Goal: Transaction & Acquisition: Purchase product/service

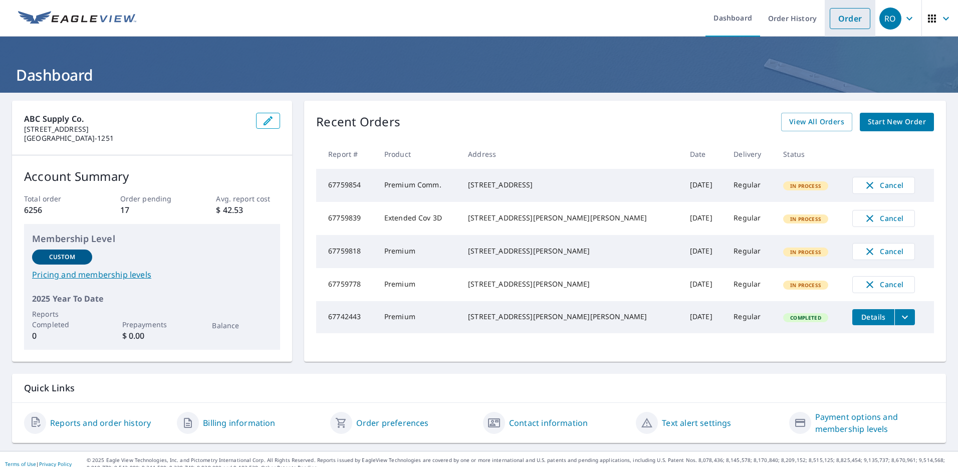
click at [832, 21] on link "Order" at bounding box center [850, 18] width 41 height 21
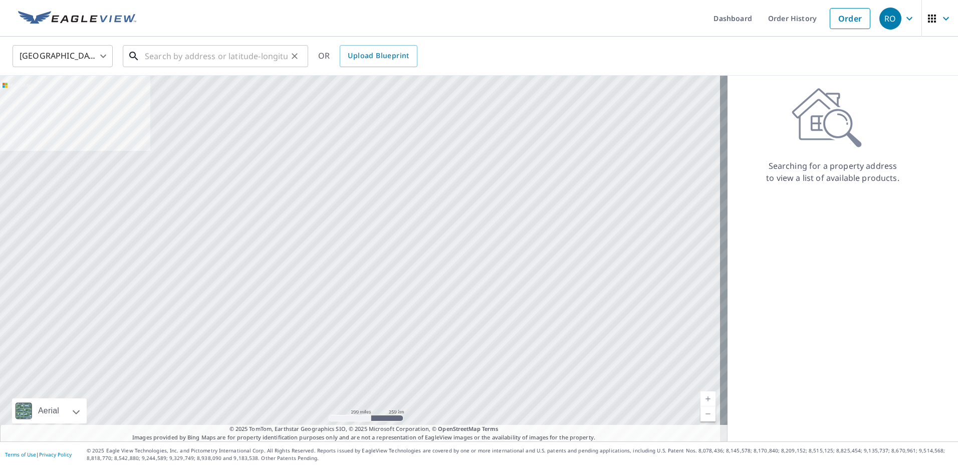
click at [243, 51] on input "text" at bounding box center [216, 56] width 143 height 28
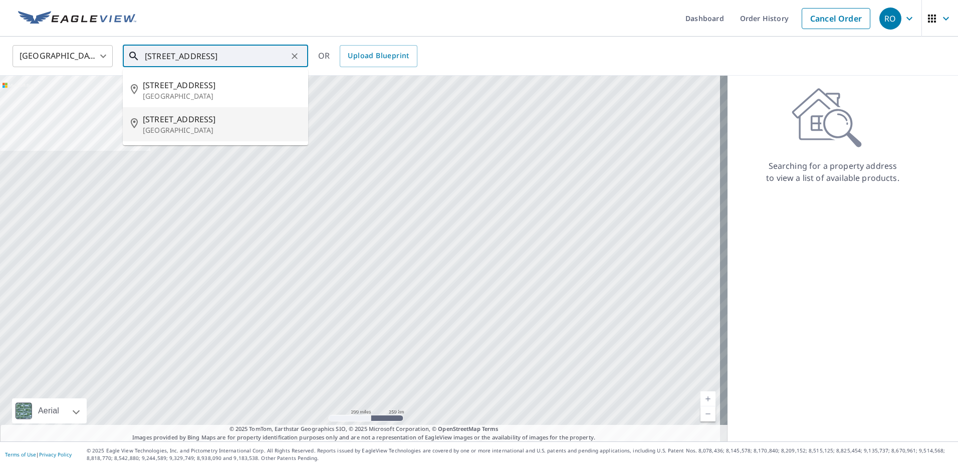
click at [175, 129] on p "[GEOGRAPHIC_DATA]" at bounding box center [221, 130] width 157 height 10
type input "[STREET_ADDRESS]"
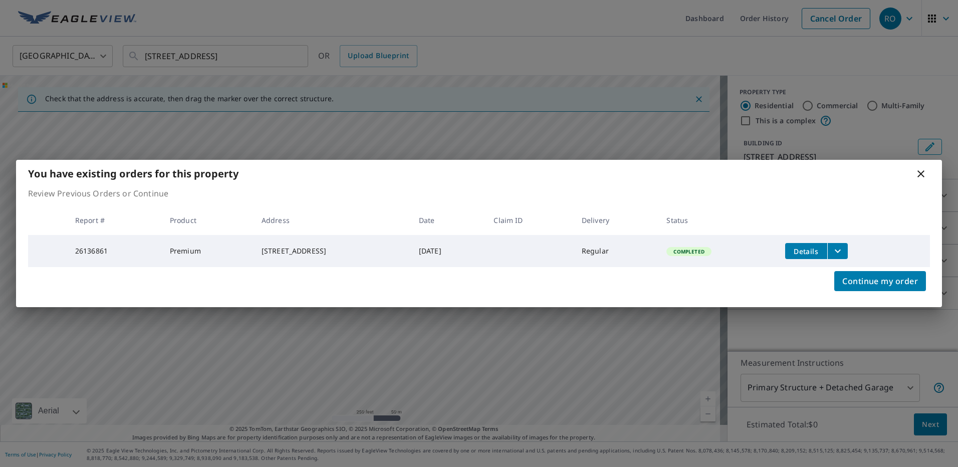
click at [920, 175] on icon at bounding box center [921, 174] width 12 height 12
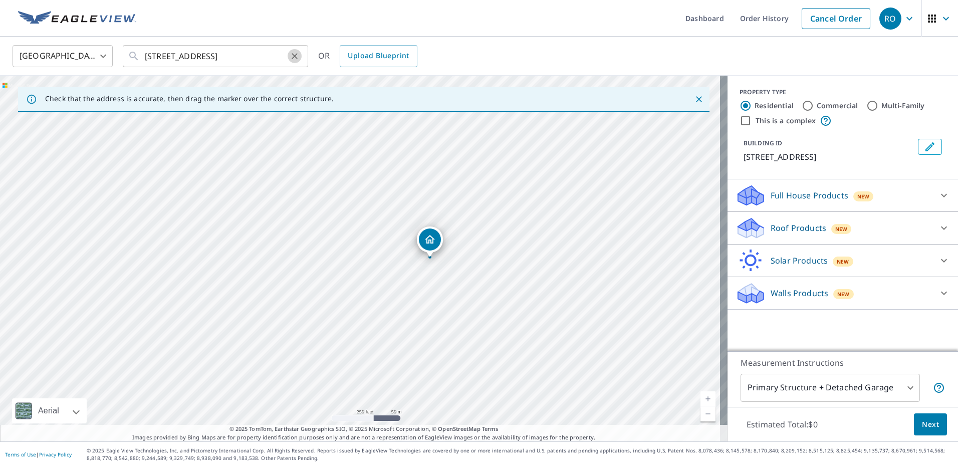
click at [293, 56] on icon "Clear" at bounding box center [295, 56] width 10 height 10
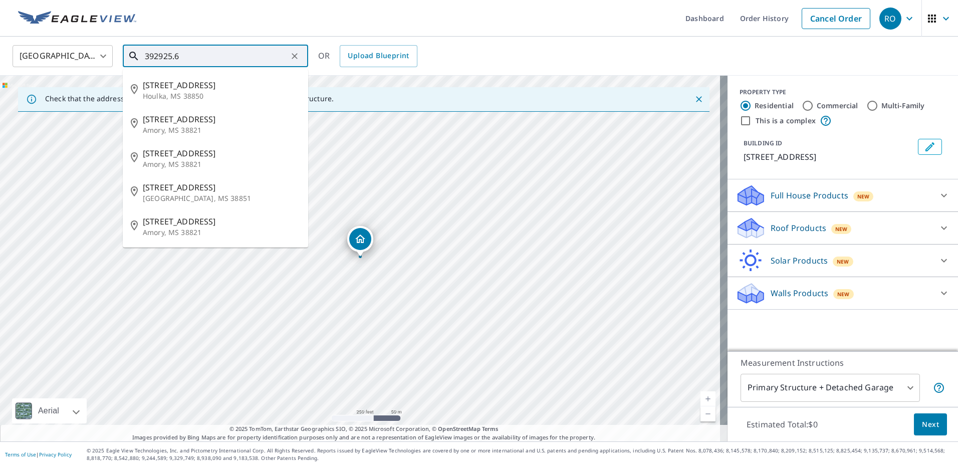
drag, startPoint x: 222, startPoint y: 56, endPoint x: 107, endPoint y: 43, distance: 115.6
click at [111, 44] on div "[GEOGRAPHIC_DATA] [GEOGRAPHIC_DATA] ​ 392925.6 ​ [STREET_ADDRESS][GEOGRAPHIC_DA…" at bounding box center [475, 56] width 941 height 24
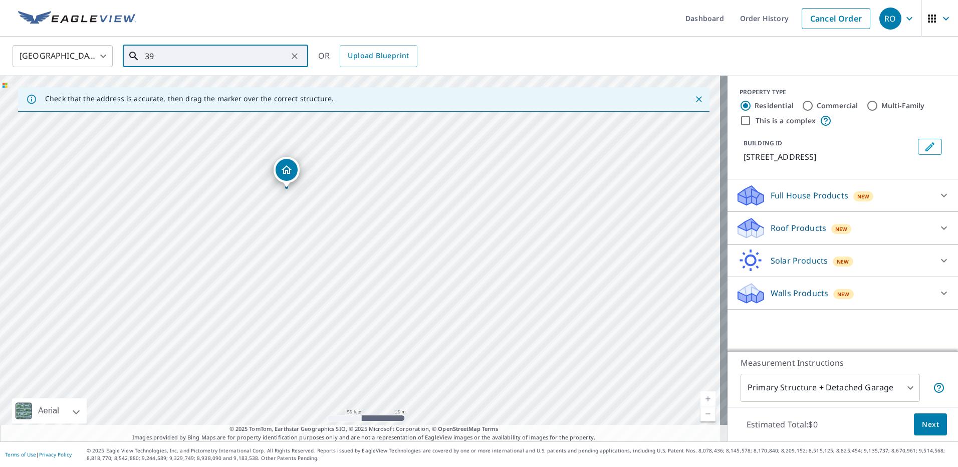
drag, startPoint x: 349, startPoint y: 186, endPoint x: 344, endPoint y: 229, distance: 43.4
click at [341, 234] on div "[STREET_ADDRESS]" at bounding box center [364, 259] width 728 height 366
type input "39"
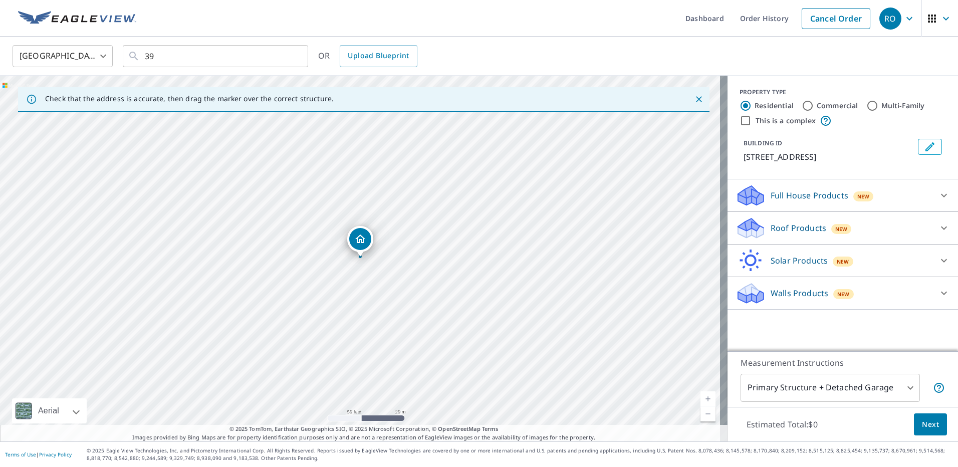
click at [938, 234] on icon at bounding box center [944, 228] width 12 height 12
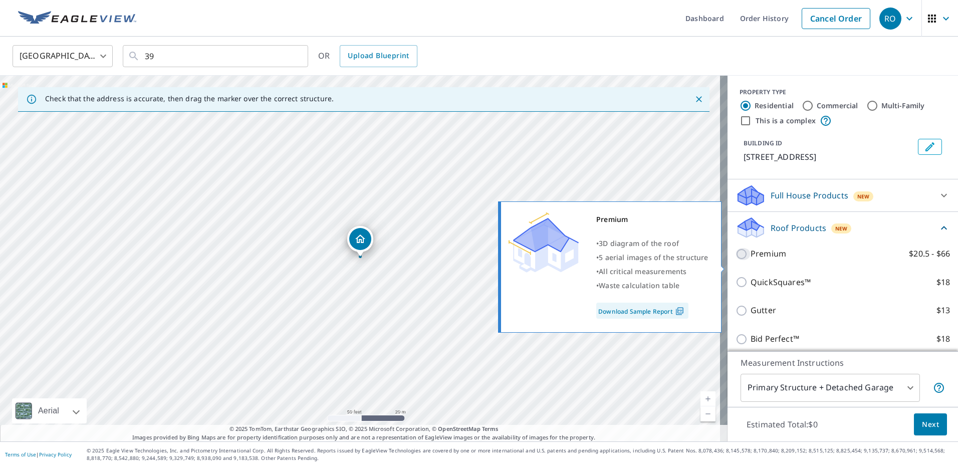
click at [736, 260] on input "Premium $20.5 - $66" at bounding box center [743, 254] width 15 height 12
checkbox input "true"
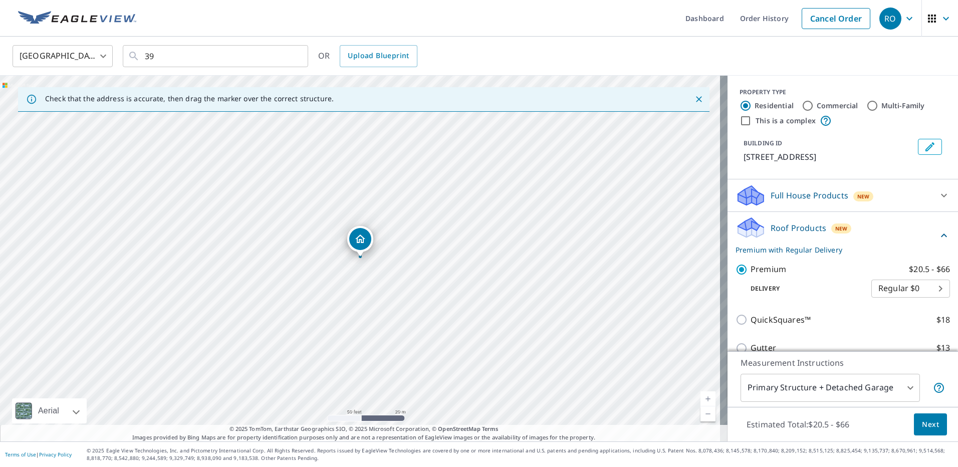
click at [922, 423] on span "Next" at bounding box center [930, 425] width 17 height 13
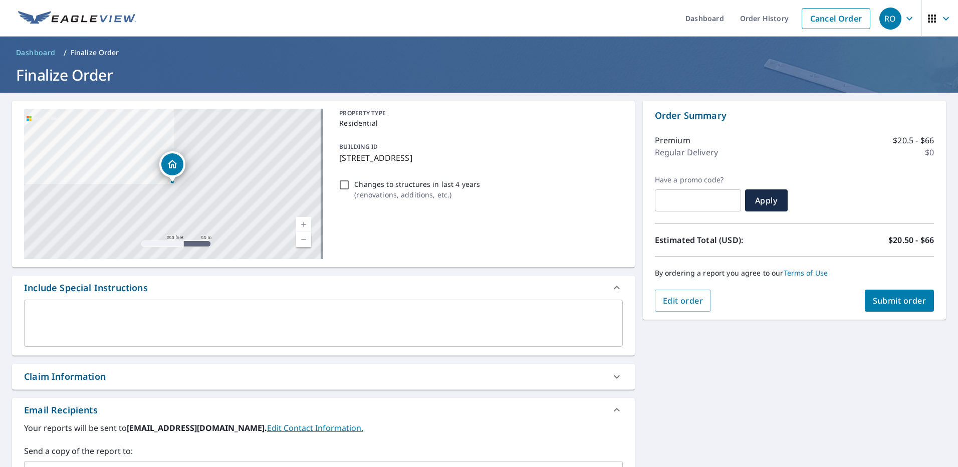
scroll to position [50, 0]
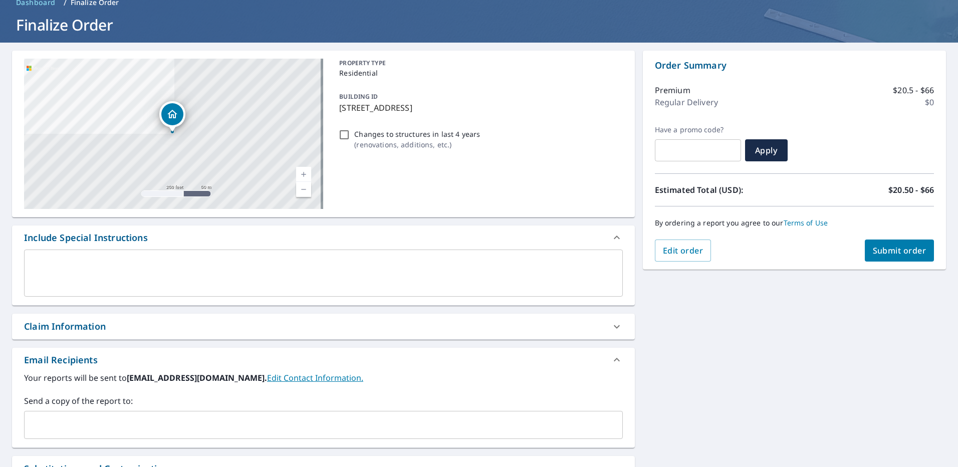
click at [118, 435] on div "​" at bounding box center [323, 425] width 599 height 28
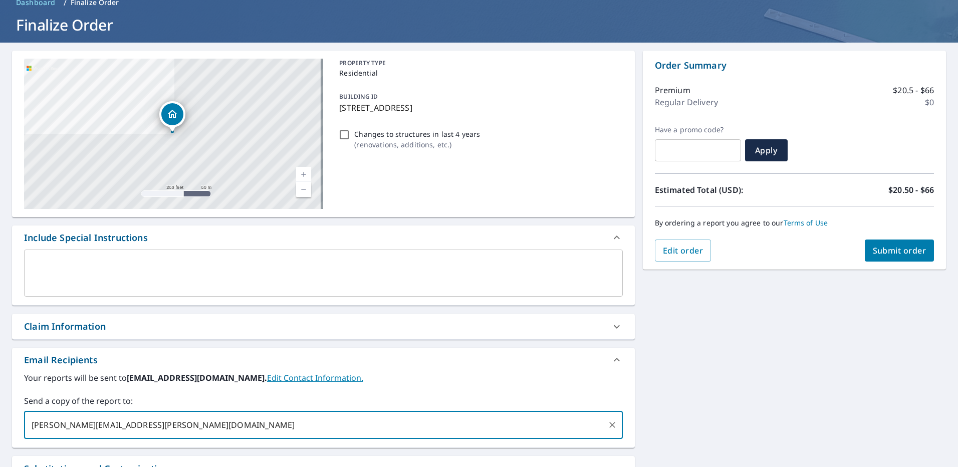
type input "[PERSON_NAME][EMAIL_ADDRESS][PERSON_NAME][DOMAIN_NAME]"
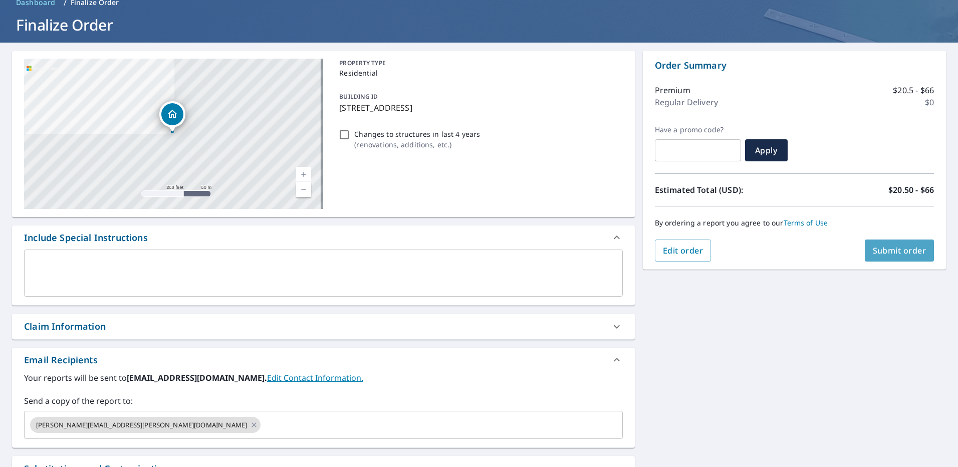
click at [901, 252] on span "Submit order" at bounding box center [900, 250] width 54 height 11
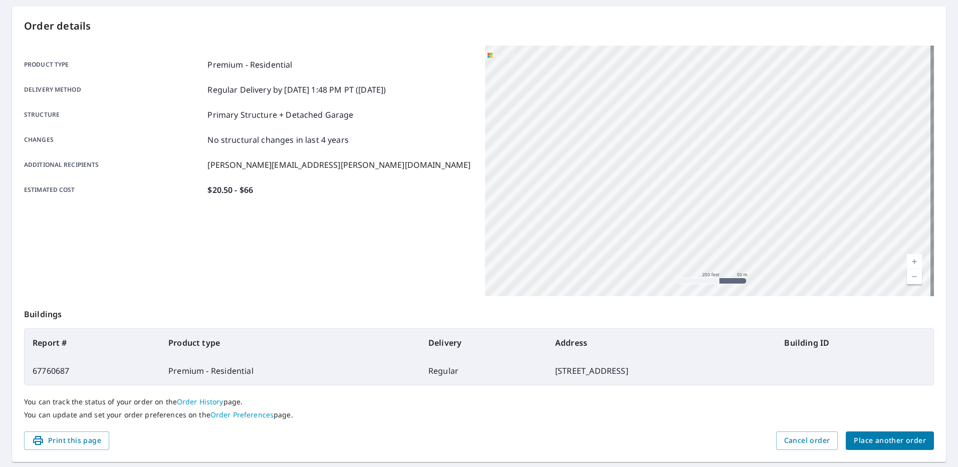
scroll to position [123, 0]
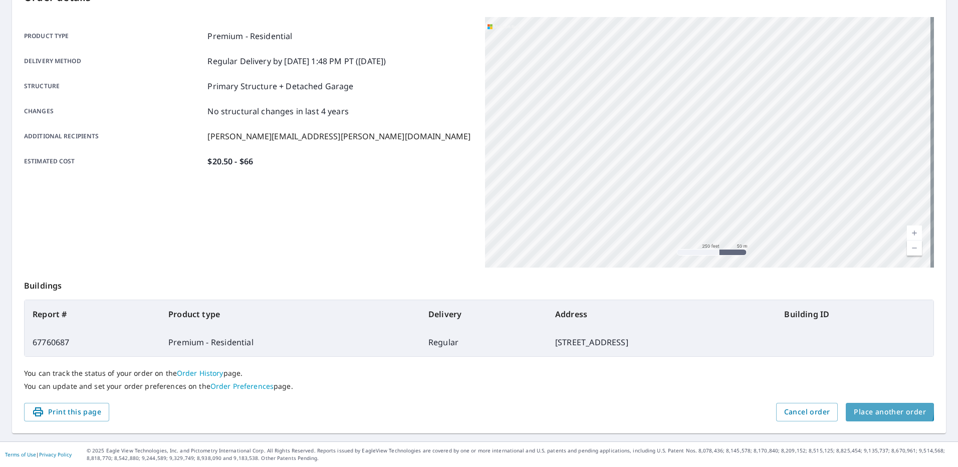
click at [864, 408] on span "Place another order" at bounding box center [890, 412] width 72 height 13
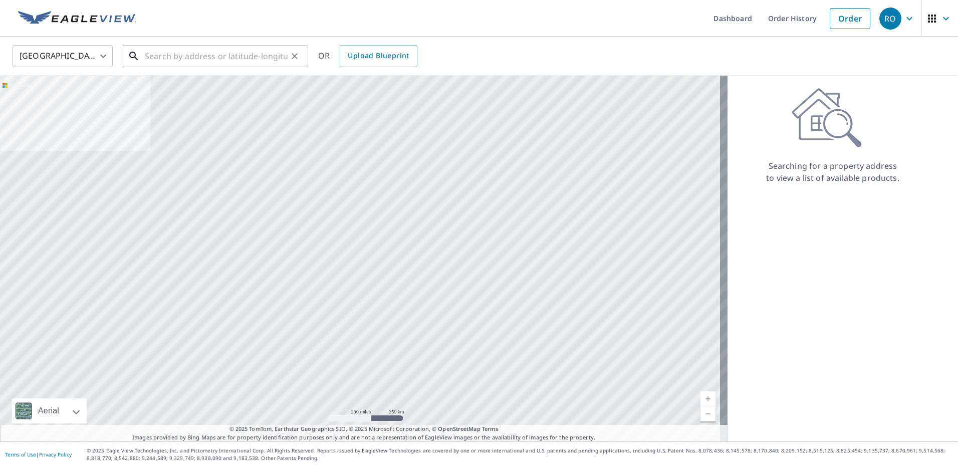
click at [214, 52] on input "text" at bounding box center [216, 56] width 143 height 28
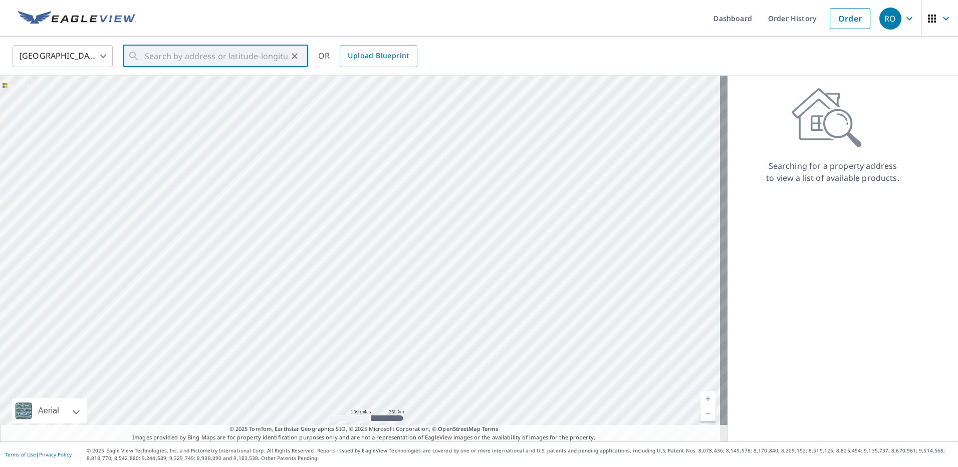
click at [941, 26] on span "button" at bounding box center [940, 19] width 28 height 24
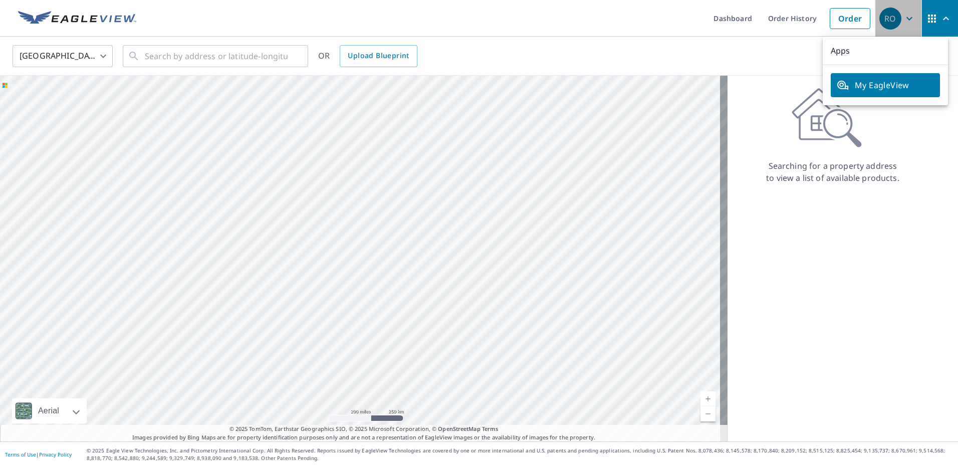
click at [907, 19] on icon "button" at bounding box center [910, 19] width 6 height 4
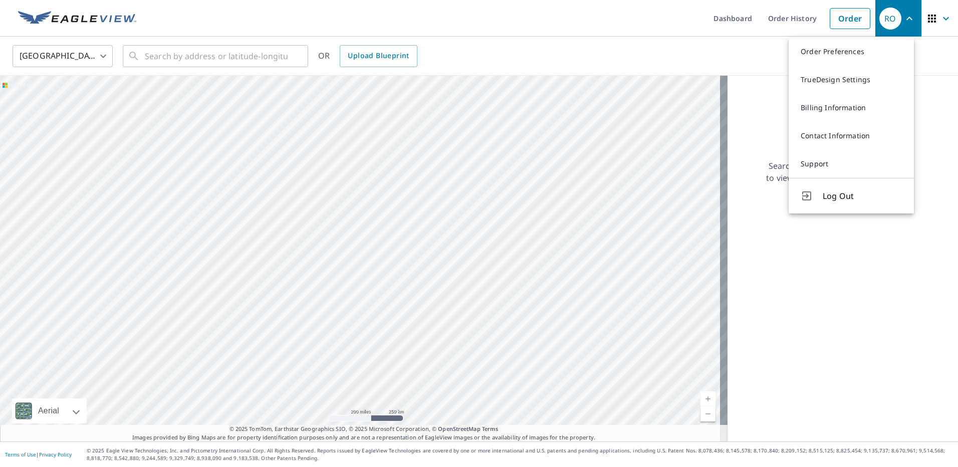
click at [904, 20] on icon "button" at bounding box center [910, 19] width 12 height 12
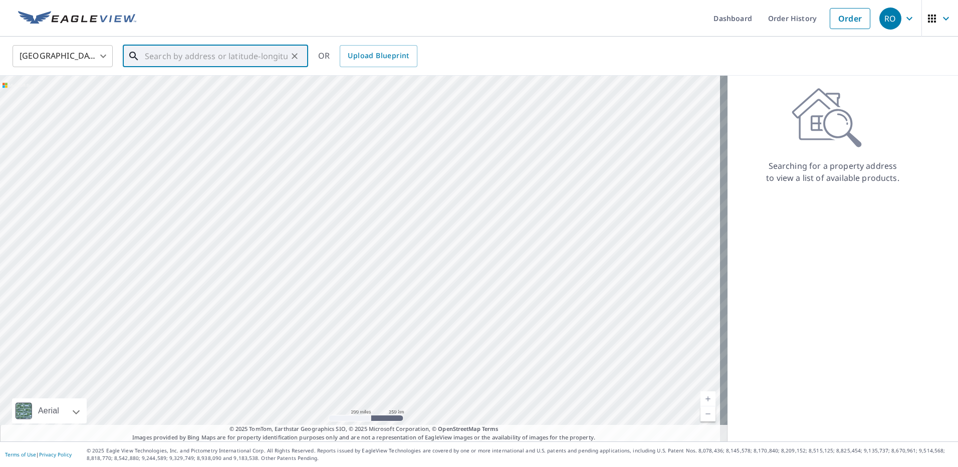
click at [270, 56] on input "text" at bounding box center [216, 56] width 143 height 28
type input "39deg29'25.6"n"
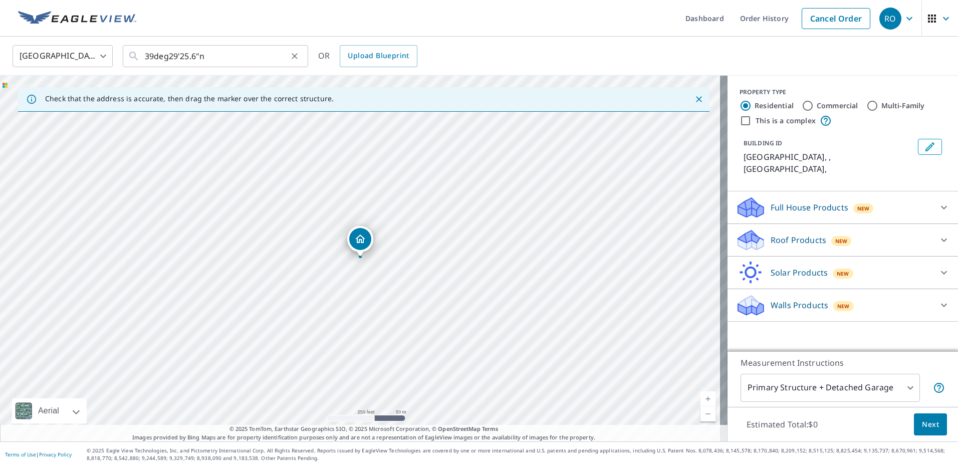
click at [295, 56] on icon "Clear" at bounding box center [295, 56] width 6 height 6
drag, startPoint x: 199, startPoint y: 59, endPoint x: 175, endPoint y: 55, distance: 25.0
click at [175, 55] on input "text" at bounding box center [216, 56] width 143 height 28
click at [694, 97] on icon "Close" at bounding box center [699, 99] width 10 height 10
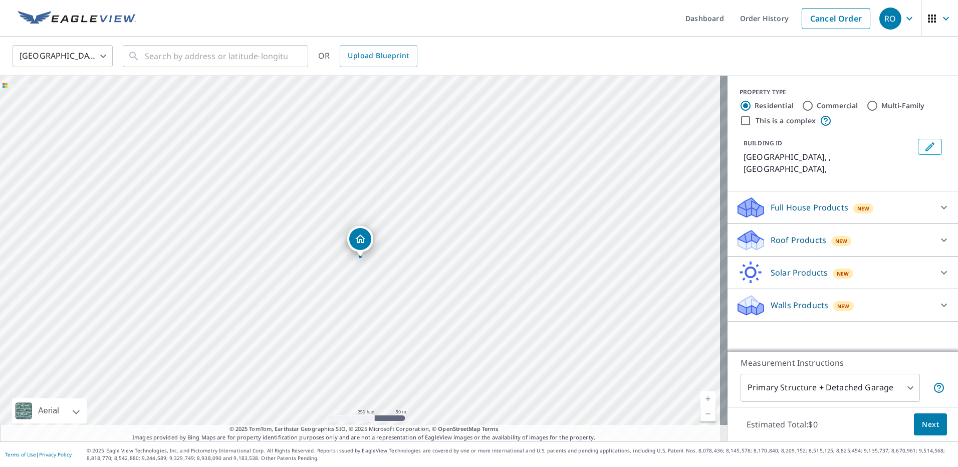
click at [36, 21] on img at bounding box center [77, 18] width 118 height 15
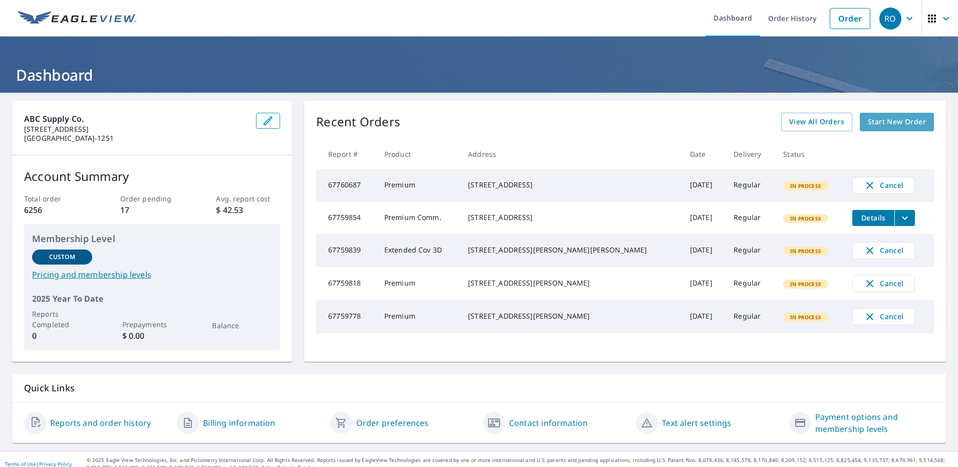
click at [891, 126] on span "Start New Order" at bounding box center [897, 122] width 58 height 13
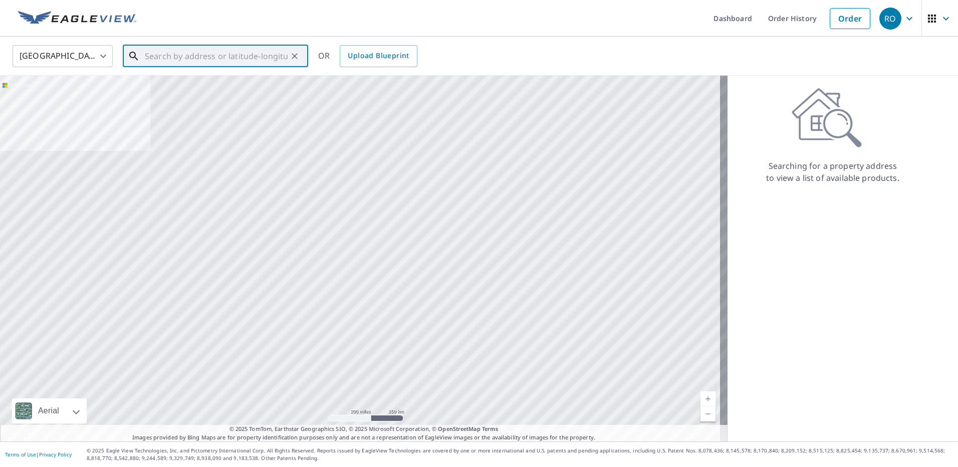
click at [169, 58] on input "text" at bounding box center [216, 56] width 143 height 28
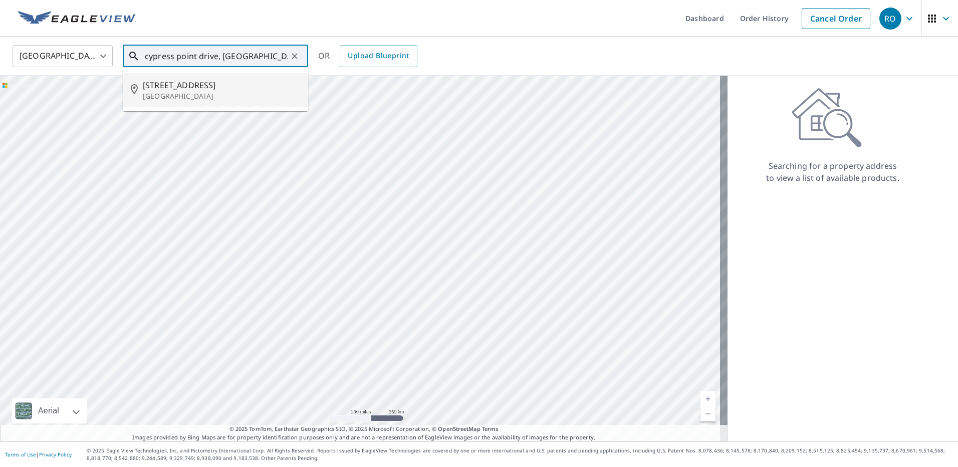
click at [173, 96] on p "[GEOGRAPHIC_DATA]" at bounding box center [221, 96] width 157 height 10
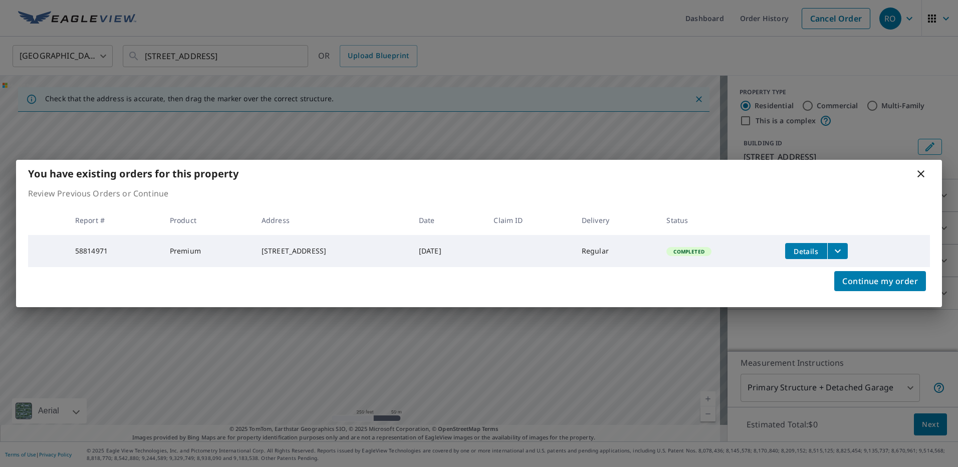
click at [920, 174] on icon at bounding box center [921, 174] width 12 height 12
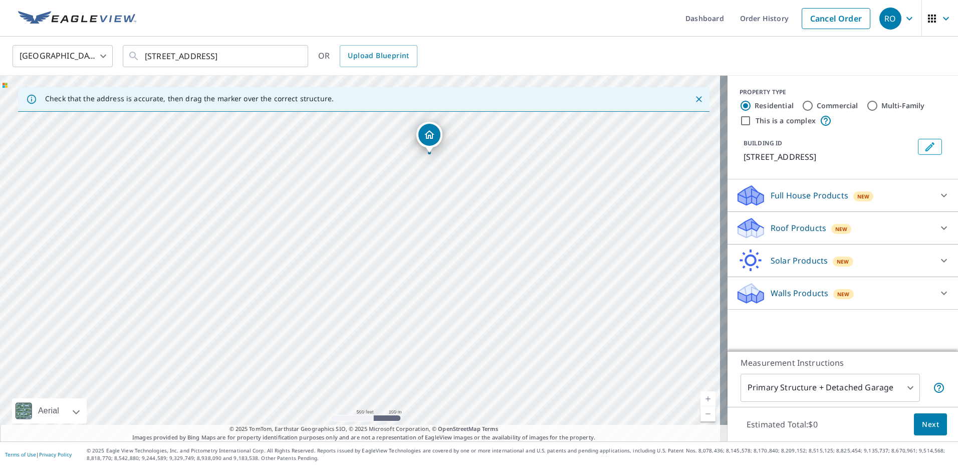
drag, startPoint x: 562, startPoint y: 388, endPoint x: 461, endPoint y: 248, distance: 173.1
click at [461, 248] on div "[STREET_ADDRESS]" at bounding box center [364, 259] width 728 height 366
drag, startPoint x: 555, startPoint y: 351, endPoint x: 525, endPoint y: 326, distance: 39.5
click at [525, 326] on div "[STREET_ADDRESS]" at bounding box center [364, 259] width 728 height 366
drag, startPoint x: 480, startPoint y: 150, endPoint x: 478, endPoint y: 238, distance: 87.7
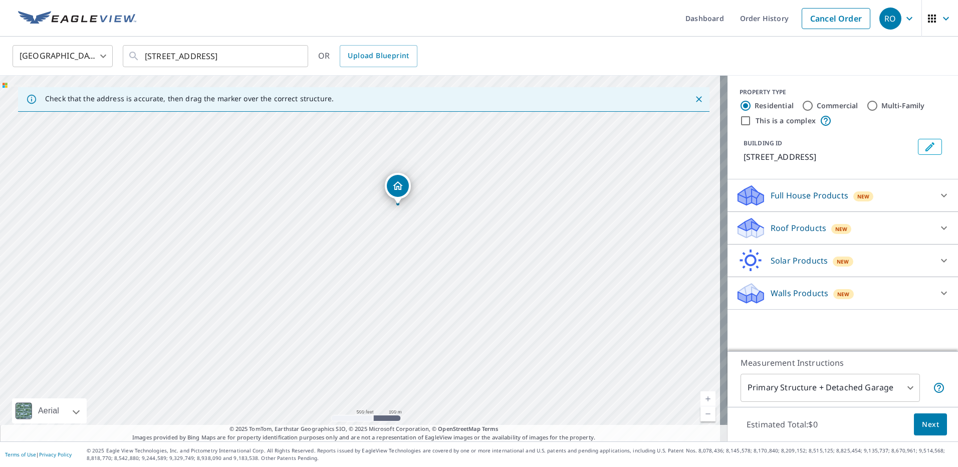
click at [478, 236] on div "[STREET_ADDRESS]" at bounding box center [364, 259] width 728 height 366
drag, startPoint x: 484, startPoint y: 140, endPoint x: 479, endPoint y: 235, distance: 95.4
click at [479, 235] on div "[STREET_ADDRESS]" at bounding box center [364, 259] width 728 height 366
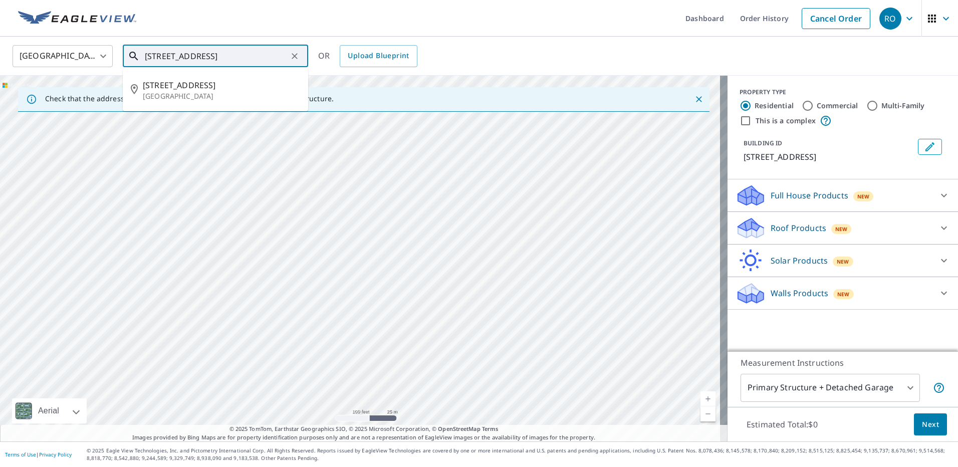
drag, startPoint x: 160, startPoint y: 53, endPoint x: 134, endPoint y: 52, distance: 26.1
click at [135, 53] on div "[STREET_ADDRESS] ​" at bounding box center [215, 56] width 185 height 22
click at [185, 93] on p "[GEOGRAPHIC_DATA]" at bounding box center [221, 96] width 157 height 10
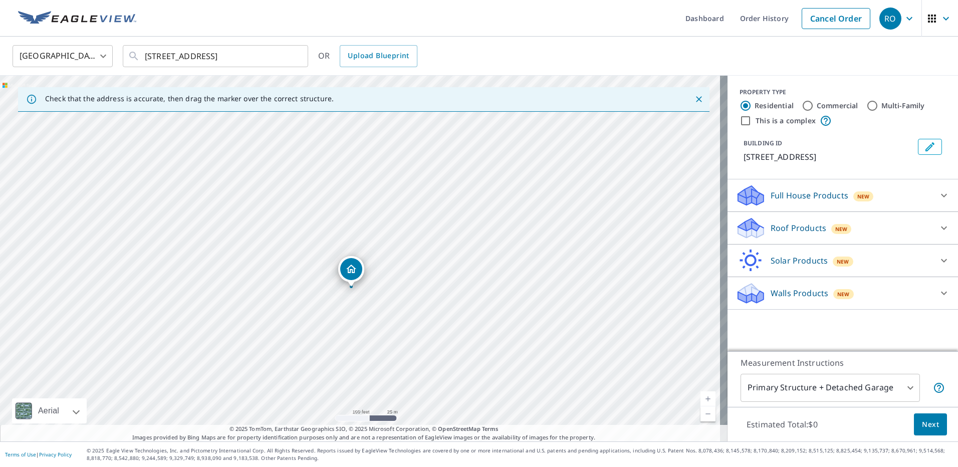
drag, startPoint x: 632, startPoint y: 168, endPoint x: 623, endPoint y: 198, distance: 31.4
click at [623, 198] on div "[STREET_ADDRESS]" at bounding box center [364, 259] width 728 height 366
drag, startPoint x: 349, startPoint y: 267, endPoint x: 637, endPoint y: 137, distance: 315.2
click at [160, 55] on input "[STREET_ADDRESS]" at bounding box center [216, 56] width 143 height 28
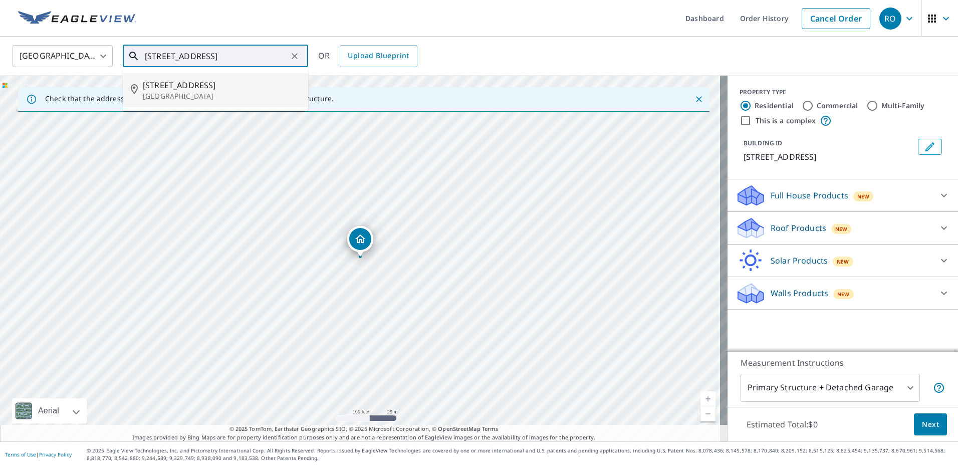
click at [202, 88] on span "[STREET_ADDRESS]" at bounding box center [221, 85] width 157 height 12
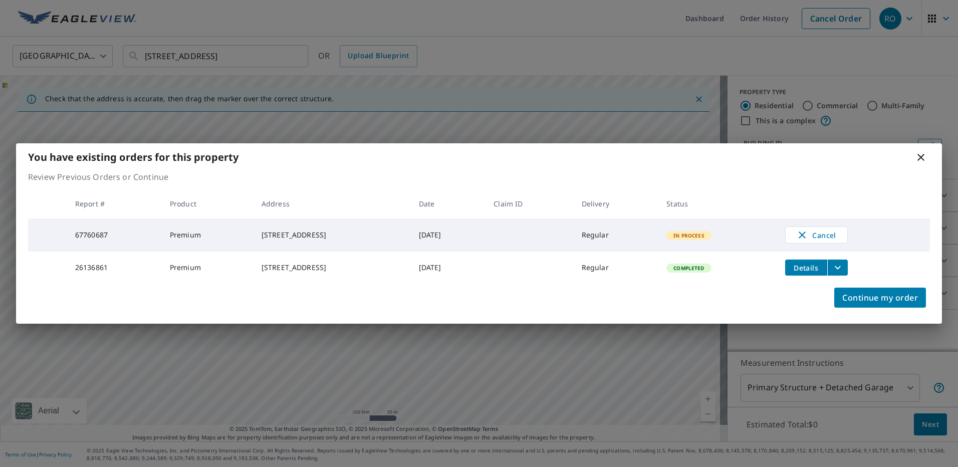
click at [920, 154] on icon at bounding box center [921, 157] width 7 height 7
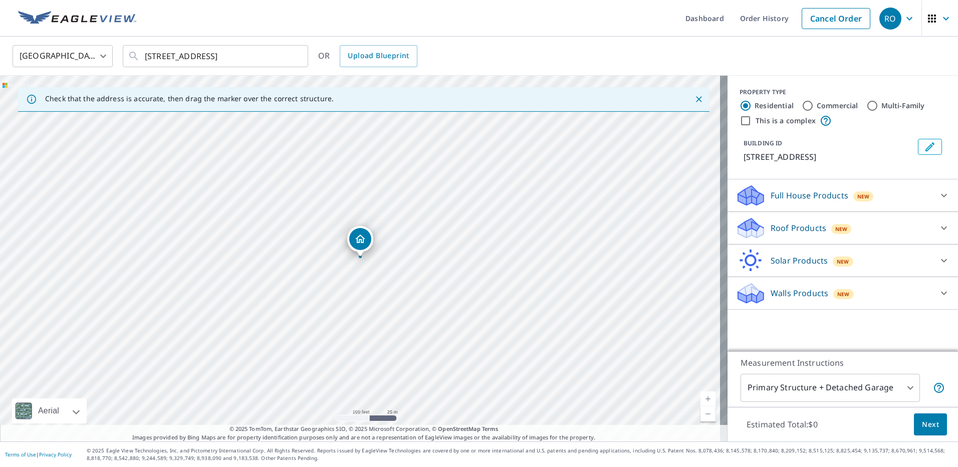
click at [618, 182] on div "[STREET_ADDRESS]" at bounding box center [364, 259] width 728 height 366
click at [614, 183] on div "[STREET_ADDRESS]" at bounding box center [364, 259] width 728 height 366
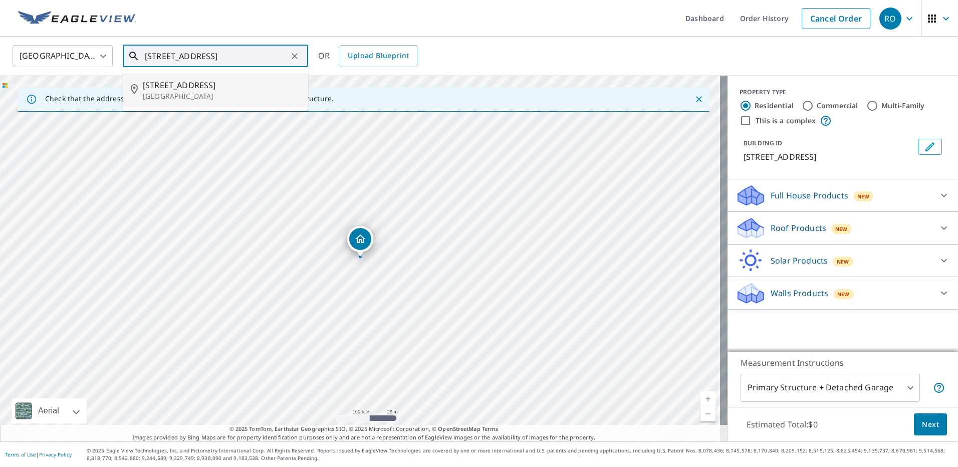
drag, startPoint x: 190, startPoint y: 56, endPoint x: 163, endPoint y: 58, distance: 27.1
click at [163, 59] on input "[STREET_ADDRESS]" at bounding box center [216, 56] width 143 height 28
drag, startPoint x: 237, startPoint y: 56, endPoint x: 207, endPoint y: 53, distance: 30.2
click at [207, 53] on input "[STREET_ADDRESS]" at bounding box center [216, 56] width 143 height 28
drag, startPoint x: 191, startPoint y: 88, endPoint x: 155, endPoint y: 57, distance: 47.6
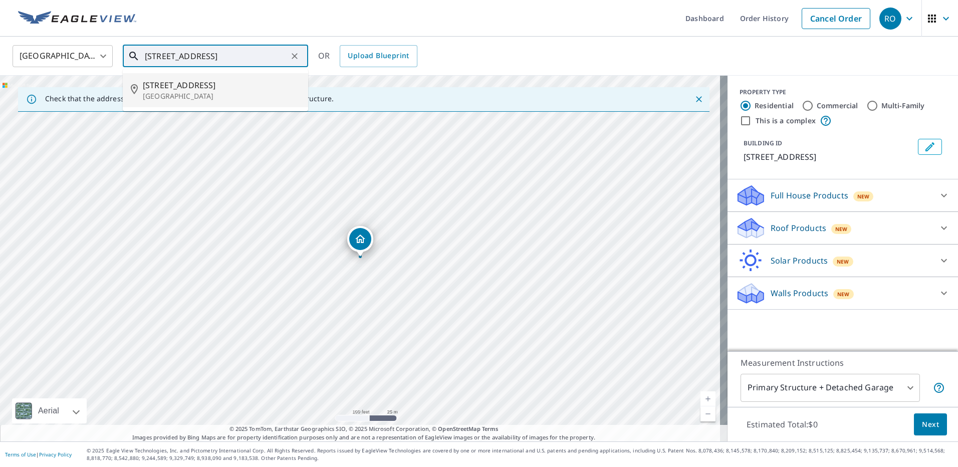
click at [155, 58] on input "[STREET_ADDRESS]" at bounding box center [216, 56] width 143 height 28
click at [157, 55] on input "[STREET_ADDRESS]" at bounding box center [216, 56] width 143 height 28
click at [206, 100] on p "[GEOGRAPHIC_DATA]" at bounding box center [221, 96] width 157 height 10
type input "[STREET_ADDRESS]"
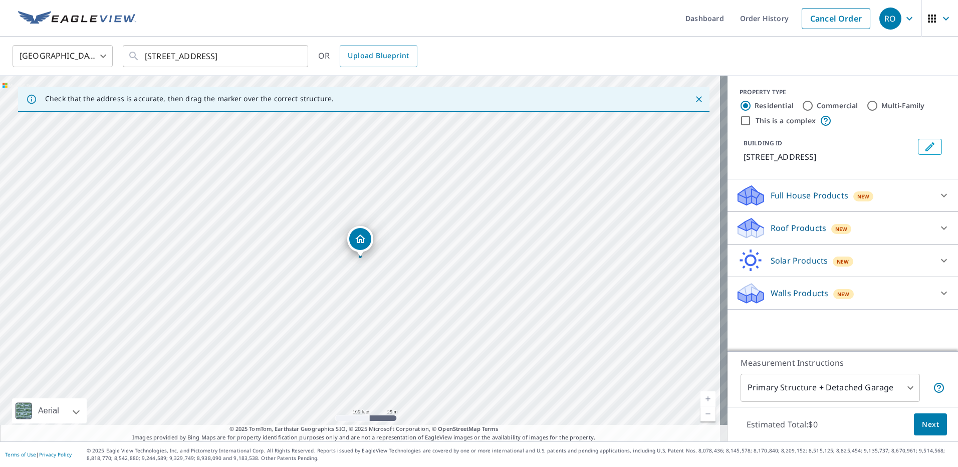
drag, startPoint x: 371, startPoint y: 241, endPoint x: 367, endPoint y: 212, distance: 29.3
drag, startPoint x: 367, startPoint y: 212, endPoint x: 460, endPoint y: 183, distance: 97.2
click at [460, 183] on div "[STREET_ADDRESS]" at bounding box center [364, 259] width 728 height 366
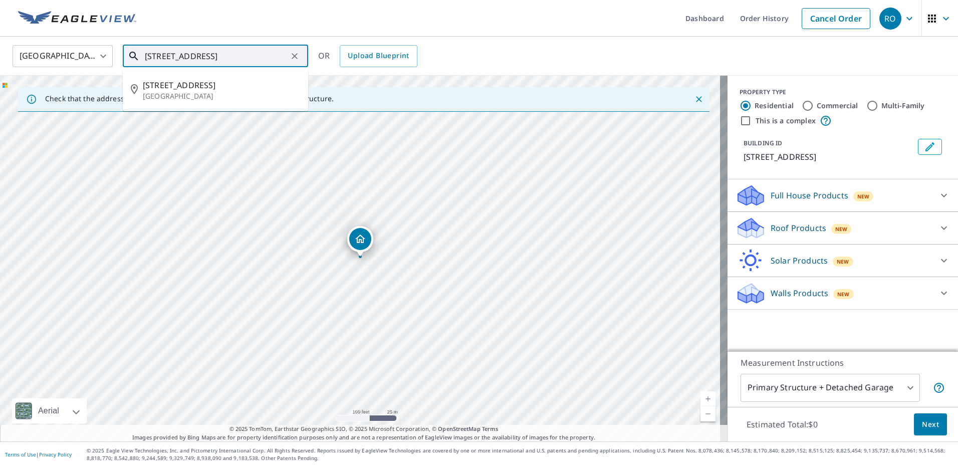
click at [161, 60] on input "[STREET_ADDRESS]" at bounding box center [216, 56] width 143 height 28
click at [161, 93] on p "[GEOGRAPHIC_DATA]" at bounding box center [221, 96] width 157 height 10
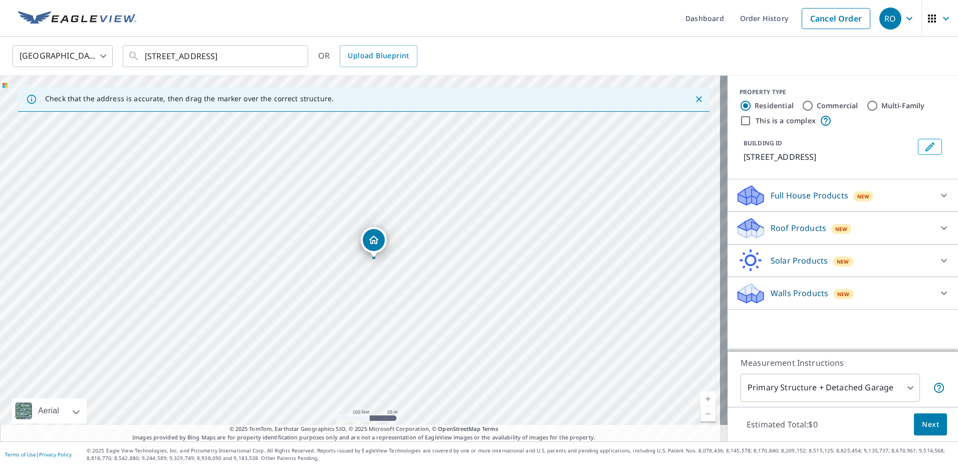
drag, startPoint x: 361, startPoint y: 240, endPoint x: 374, endPoint y: 241, distance: 13.6
click at [939, 234] on icon at bounding box center [944, 228] width 12 height 12
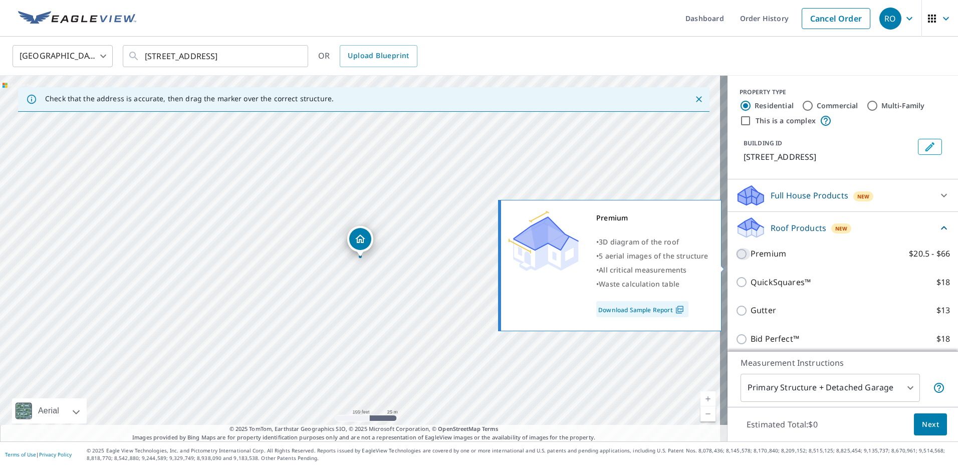
click at [736, 260] on input "Premium $20.5 - $66" at bounding box center [743, 254] width 15 height 12
checkbox input "true"
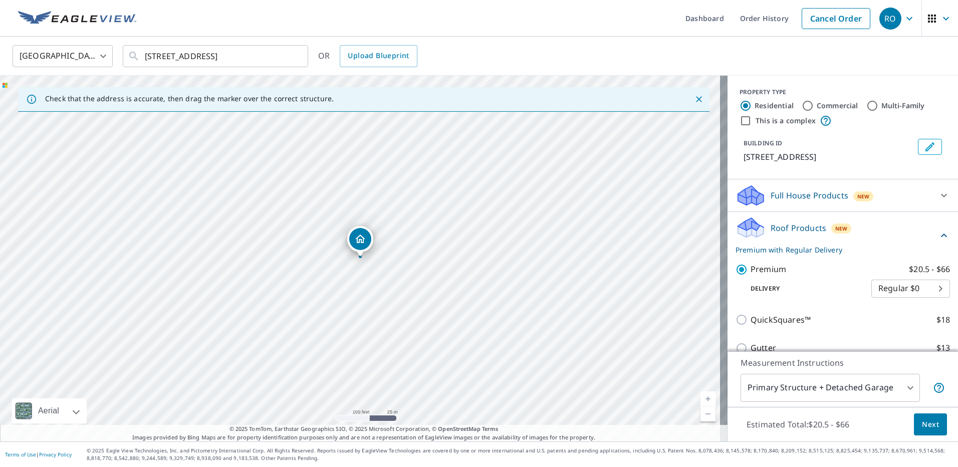
click at [932, 423] on button "Next" at bounding box center [930, 425] width 33 height 23
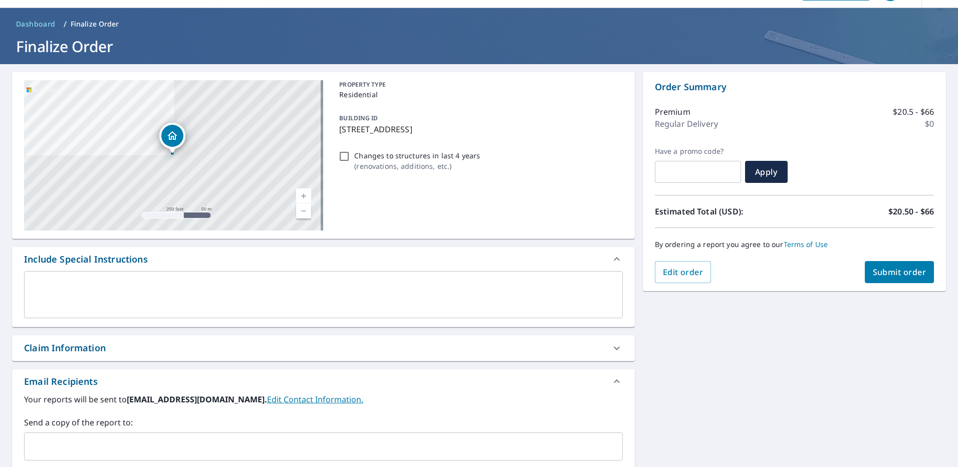
scroll to position [100, 0]
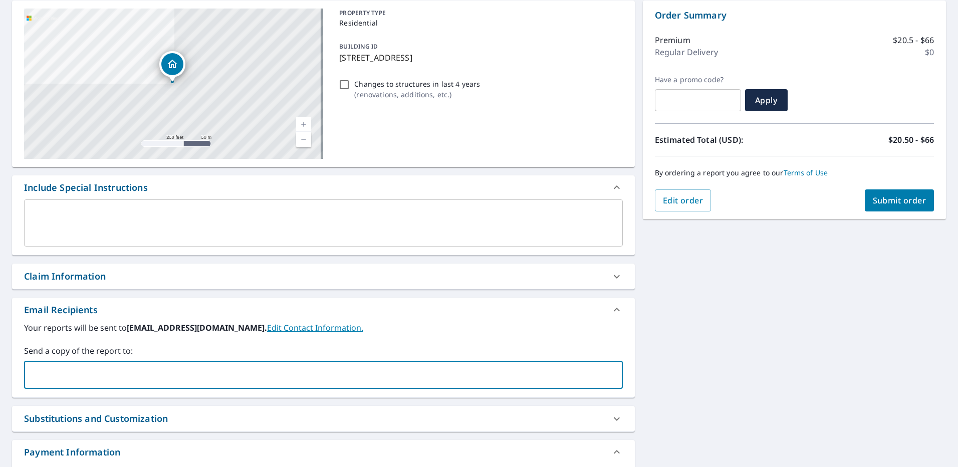
click at [133, 371] on input "text" at bounding box center [316, 374] width 575 height 19
type input "[PERSON_NAME][EMAIL_ADDRESS][PERSON_NAME][DOMAIN_NAME]"
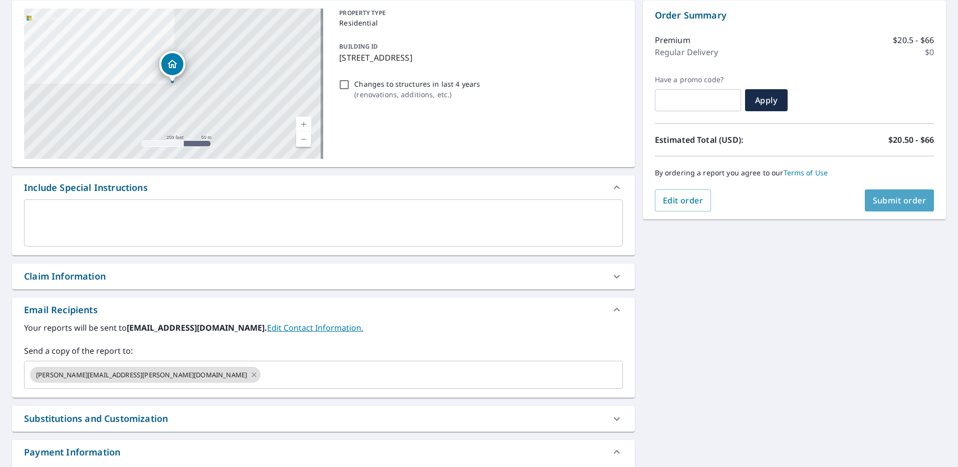
click at [898, 203] on span "Submit order" at bounding box center [900, 200] width 54 height 11
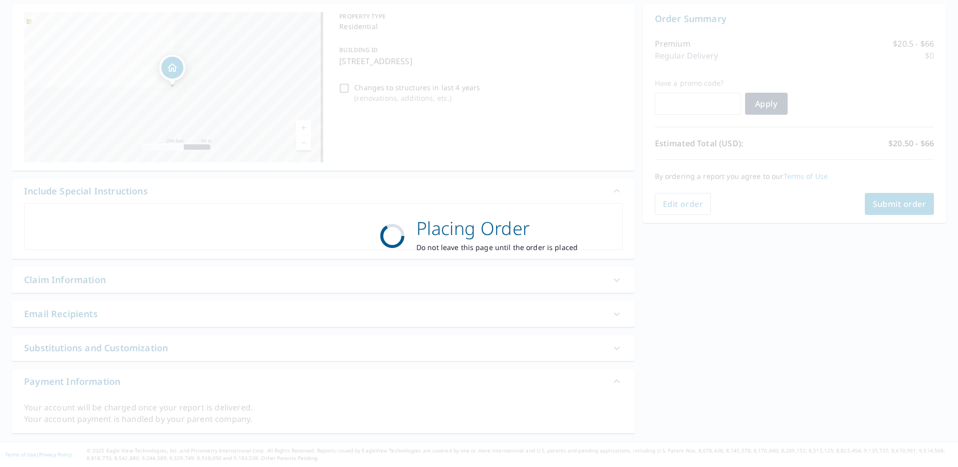
scroll to position [97, 0]
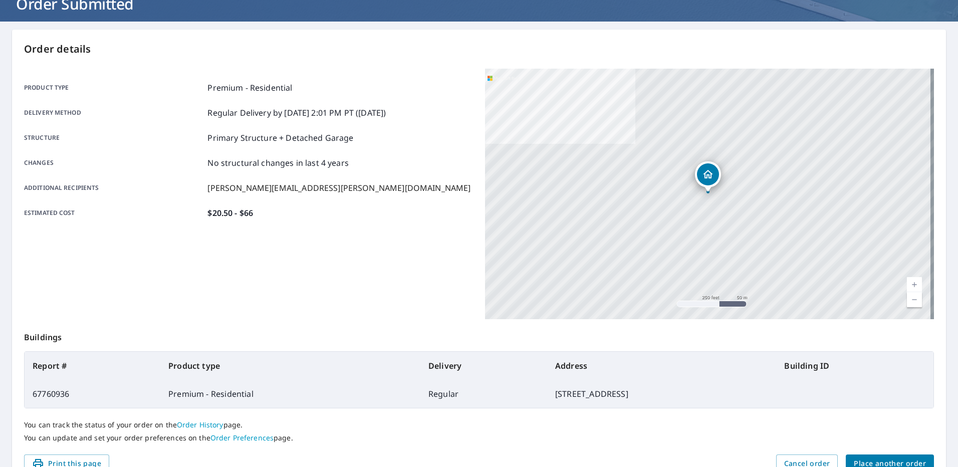
scroll to position [123, 0]
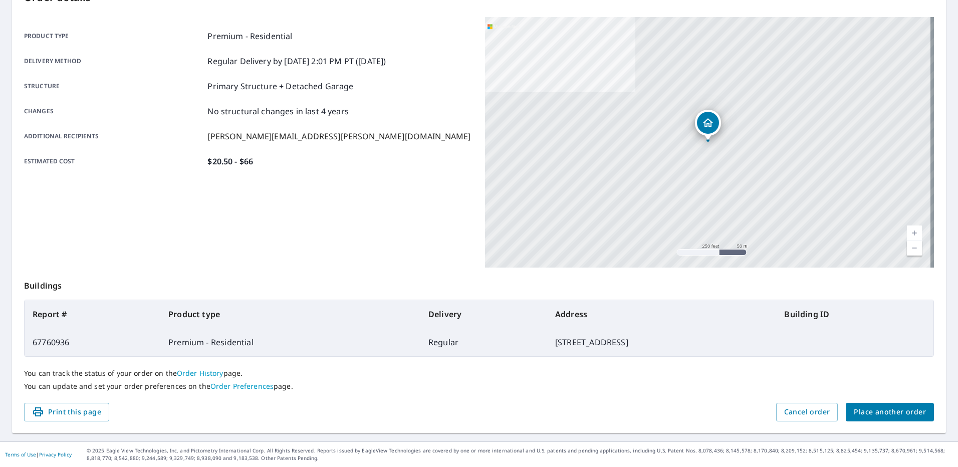
click at [902, 416] on span "Place another order" at bounding box center [890, 412] width 72 height 13
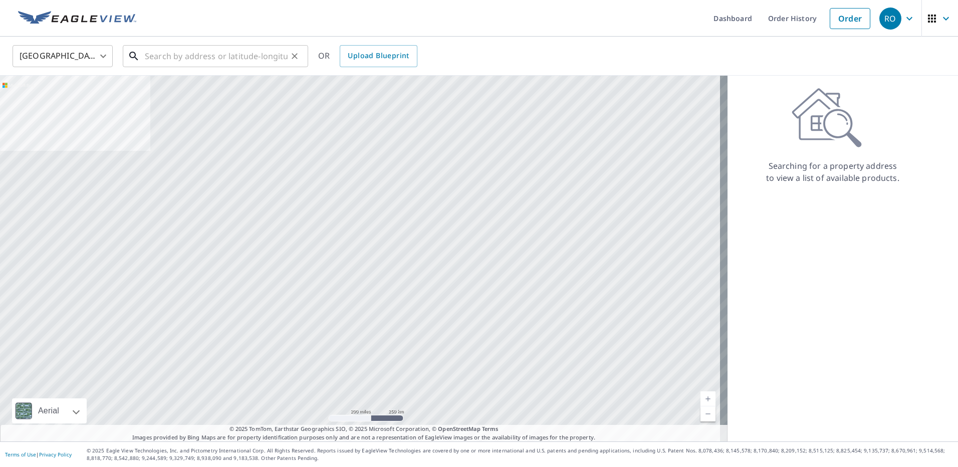
click at [186, 64] on input "text" at bounding box center [216, 56] width 143 height 28
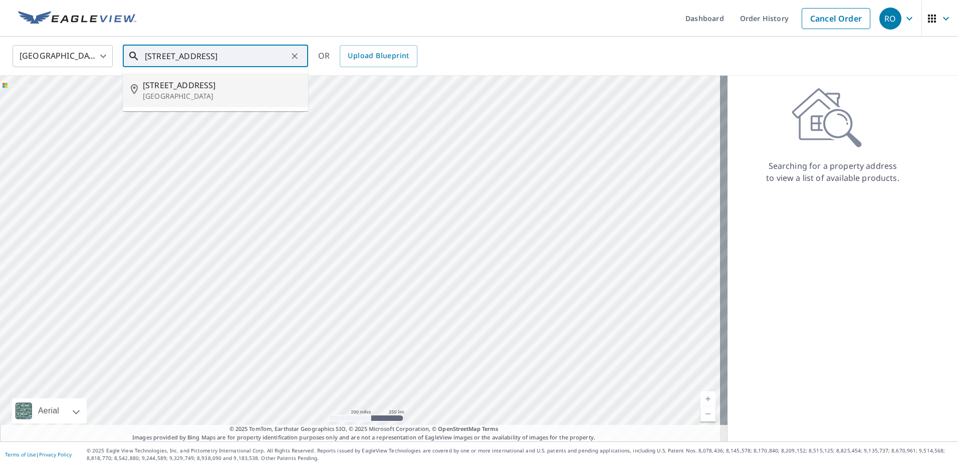
click at [177, 93] on p "[GEOGRAPHIC_DATA]" at bounding box center [221, 96] width 157 height 10
type input "[STREET_ADDRESS]"
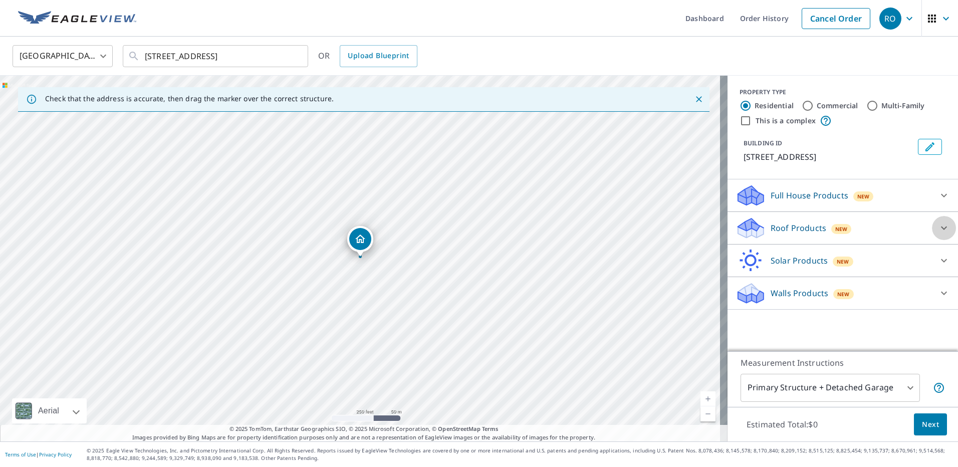
click at [938, 234] on icon at bounding box center [944, 228] width 12 height 12
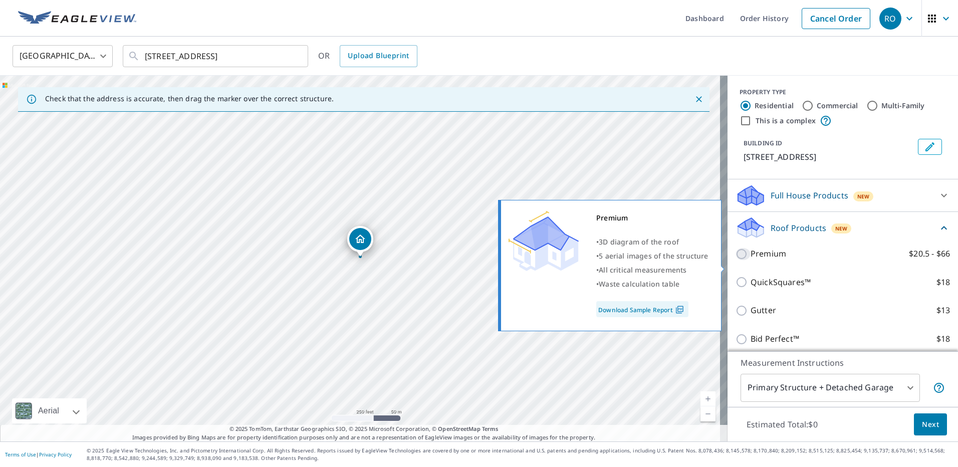
click at [737, 260] on input "Premium $20.5 - $66" at bounding box center [743, 254] width 15 height 12
checkbox input "true"
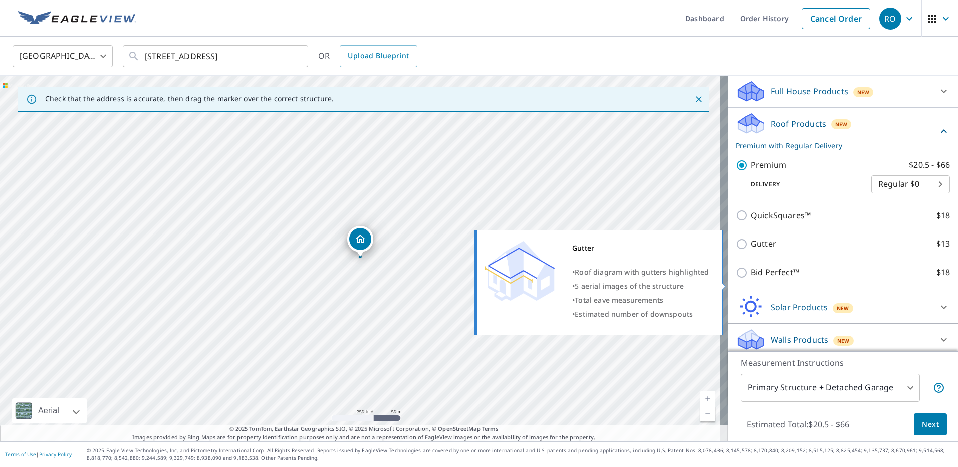
scroll to position [121, 0]
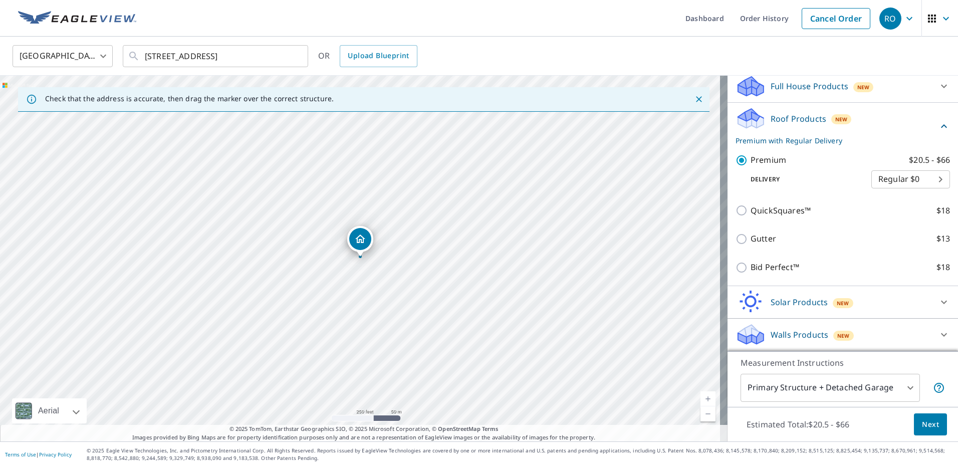
click at [924, 424] on span "Next" at bounding box center [930, 425] width 17 height 13
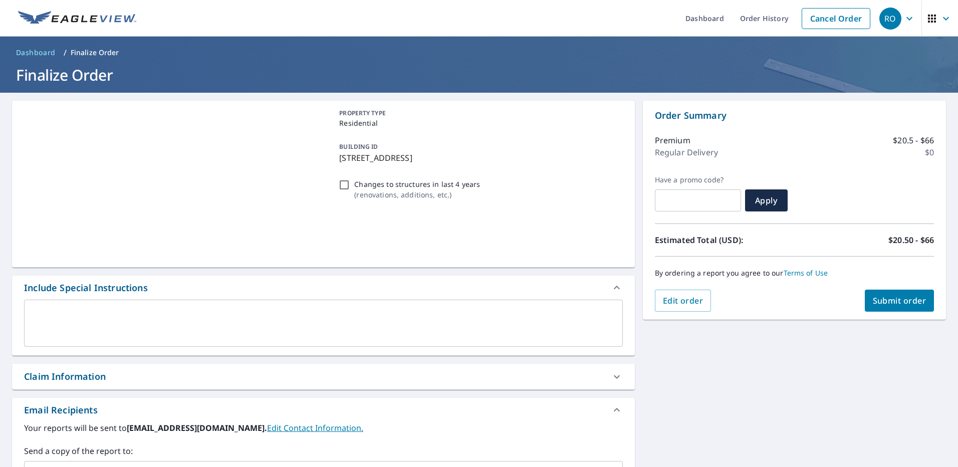
scroll to position [100, 0]
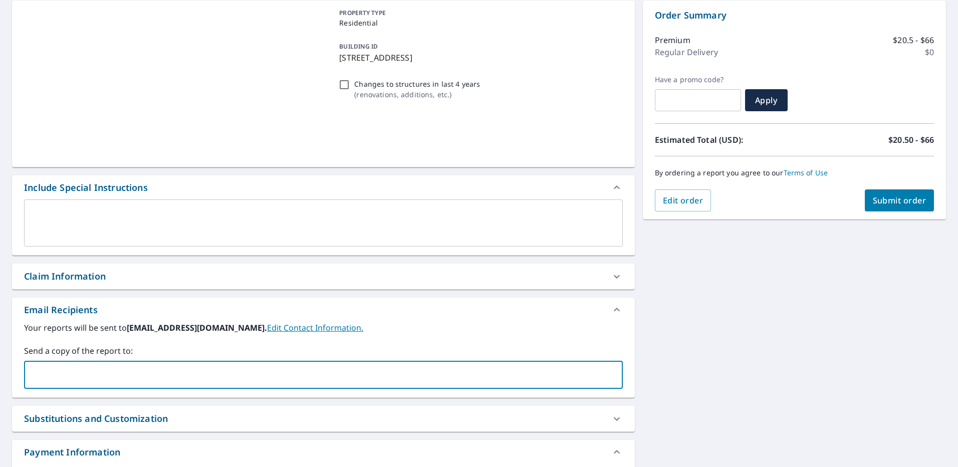
click at [101, 371] on input "text" at bounding box center [316, 374] width 575 height 19
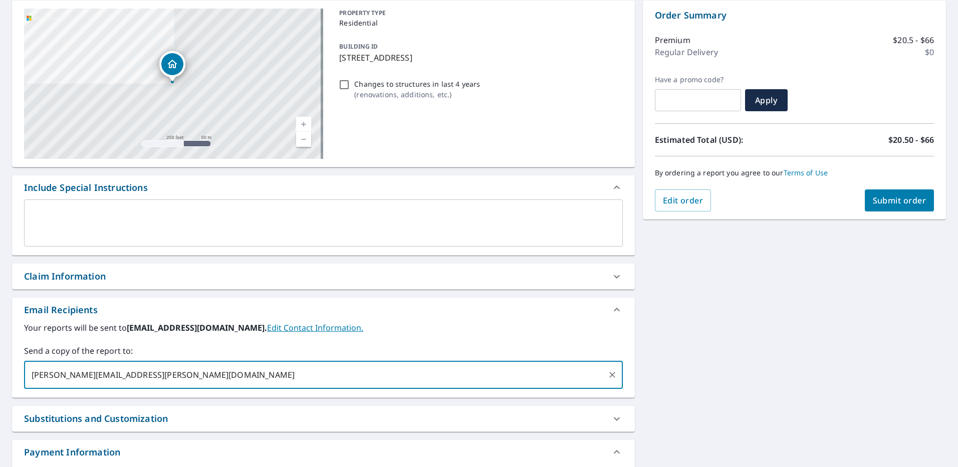
type input "[PERSON_NAME][EMAIL_ADDRESS][PERSON_NAME][DOMAIN_NAME]"
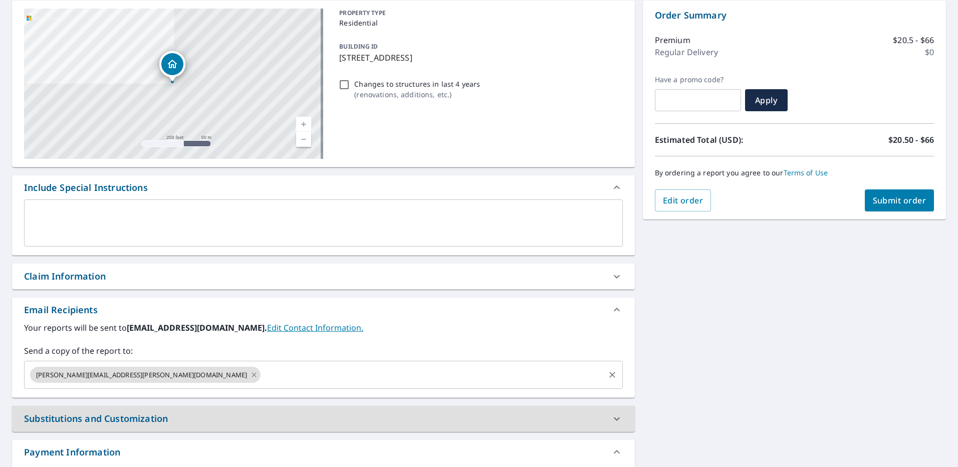
click at [250, 374] on icon at bounding box center [254, 374] width 8 height 11
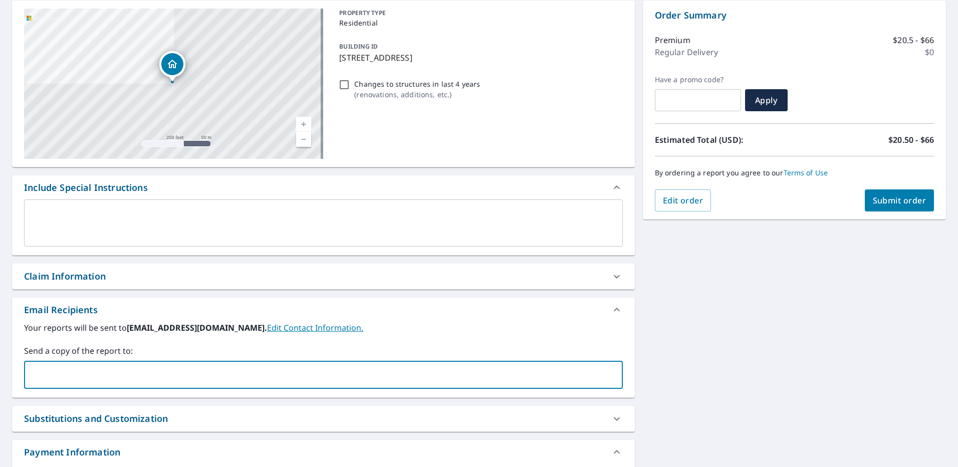
click at [147, 374] on input "text" at bounding box center [316, 374] width 575 height 19
type input "[PERSON_NAME][EMAIL_ADDRESS][PERSON_NAME][DOMAIN_NAME]"
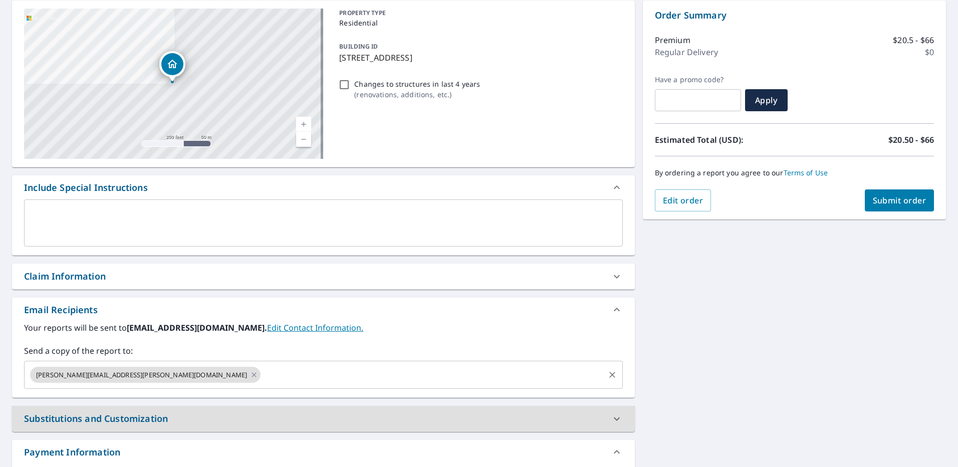
click at [892, 209] on button "Submit order" at bounding box center [900, 200] width 70 height 22
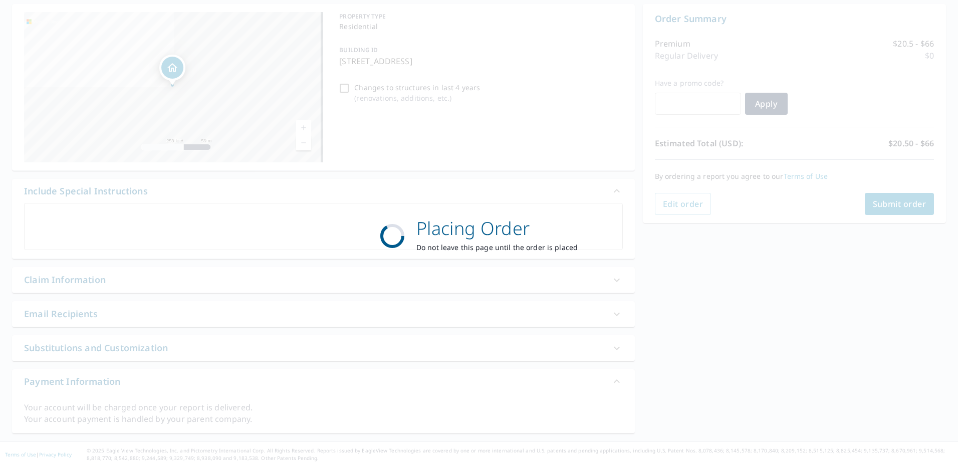
scroll to position [97, 0]
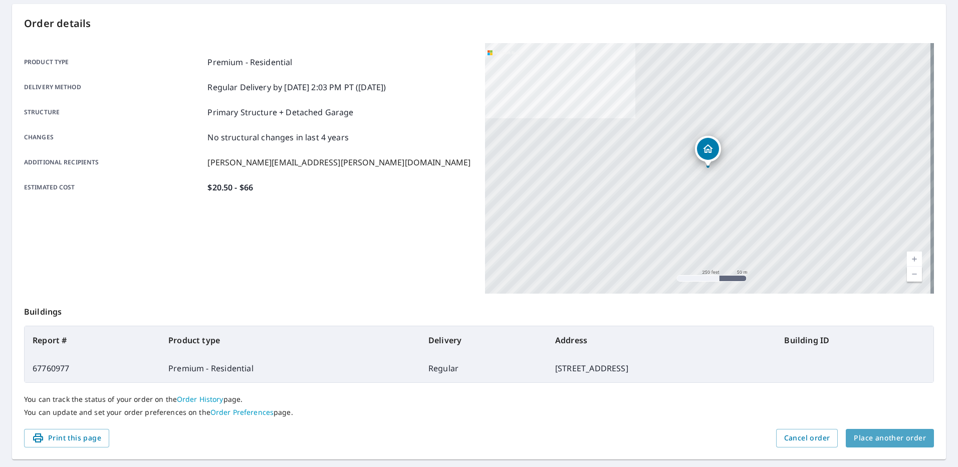
click at [892, 444] on span "Place another order" at bounding box center [890, 438] width 72 height 13
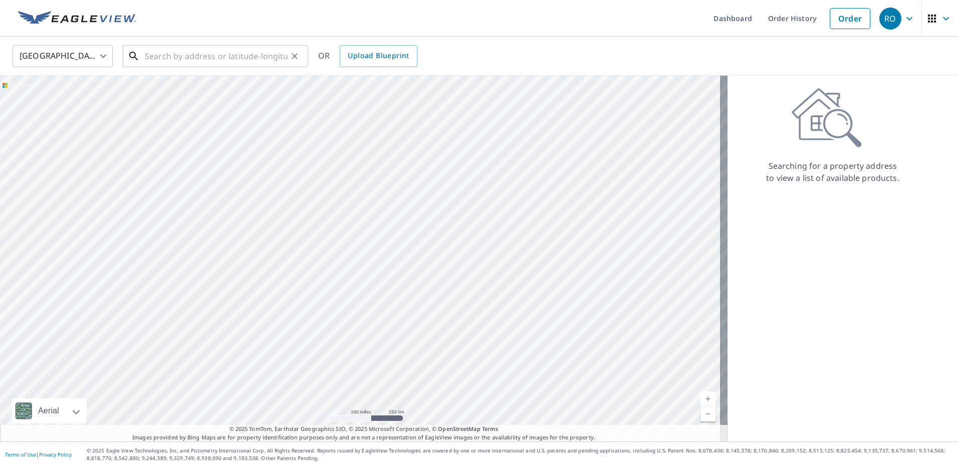
click at [193, 57] on input "text" at bounding box center [216, 56] width 143 height 28
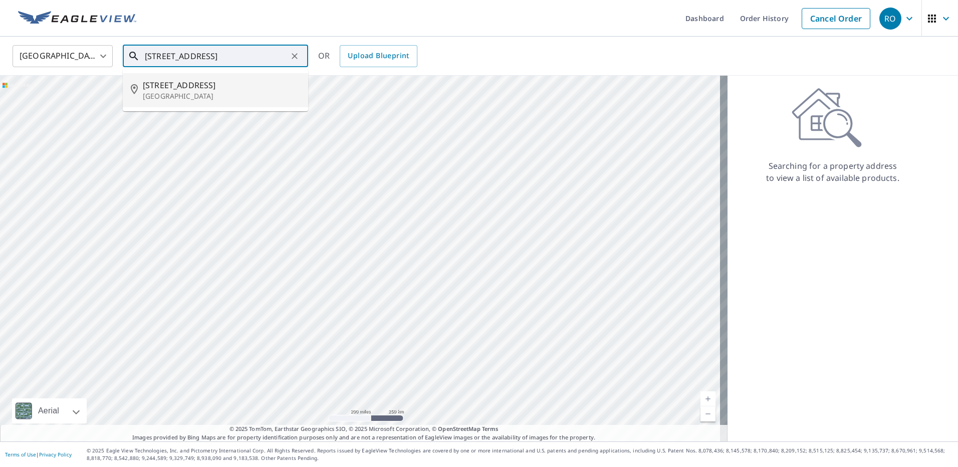
click at [168, 99] on p "[GEOGRAPHIC_DATA]" at bounding box center [221, 96] width 157 height 10
type input "[STREET_ADDRESS]"
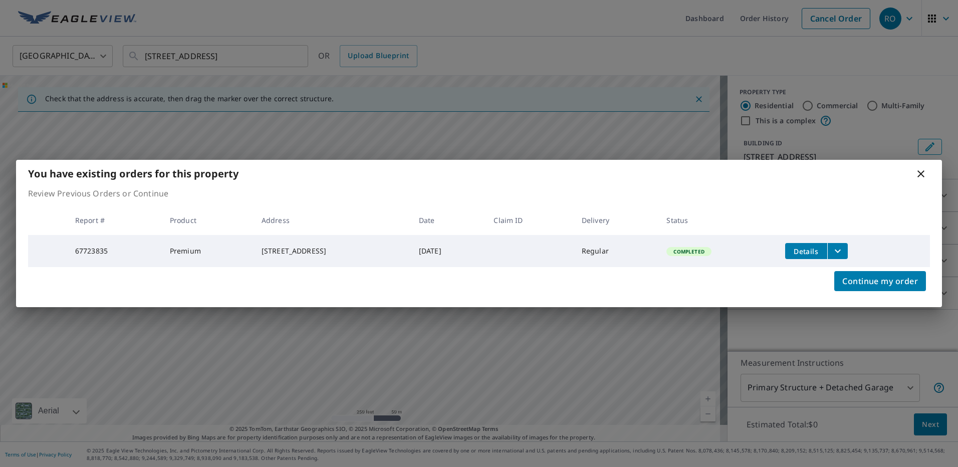
click at [841, 251] on icon "filesDropdownBtn-67723835" at bounding box center [838, 251] width 12 height 12
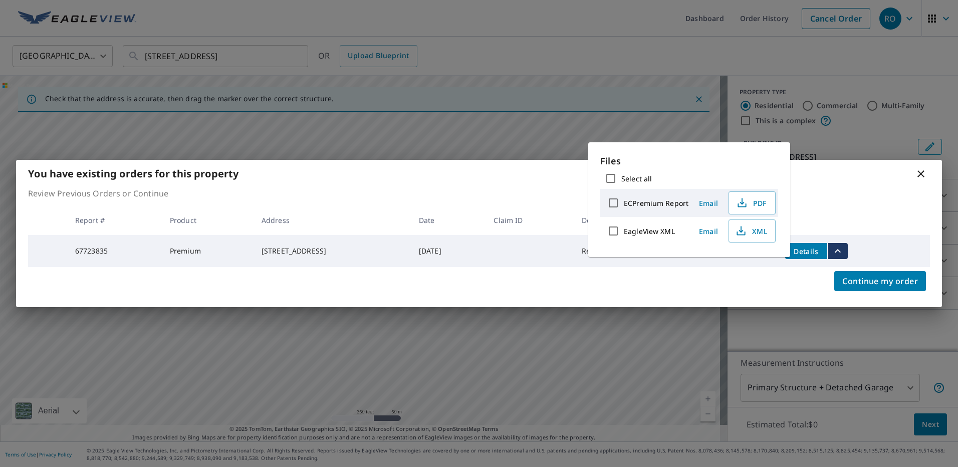
click at [615, 205] on input "ECPremium Report" at bounding box center [613, 202] width 21 height 21
checkbox input "true"
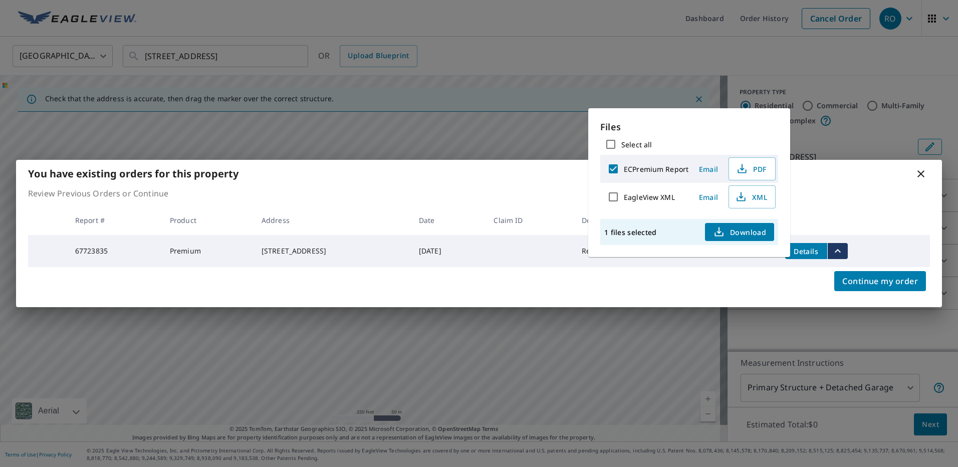
click at [707, 168] on span "Email" at bounding box center [709, 169] width 24 height 10
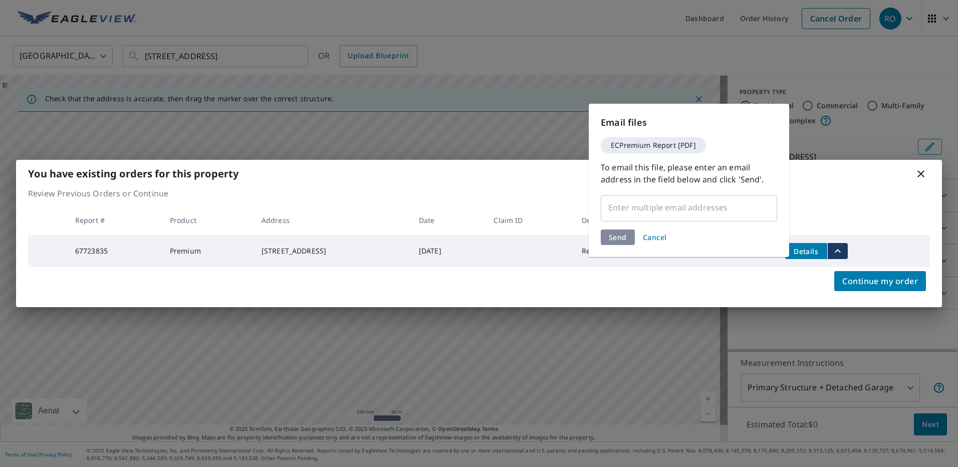
click at [664, 208] on input "text" at bounding box center [681, 207] width 152 height 19
click at [634, 209] on input "text" at bounding box center [681, 207] width 152 height 19
click at [651, 221] on div "​" at bounding box center [689, 207] width 176 height 28
click at [659, 212] on input "text" at bounding box center [681, 207] width 152 height 19
click at [659, 241] on span "Cancel" at bounding box center [655, 238] width 24 height 10
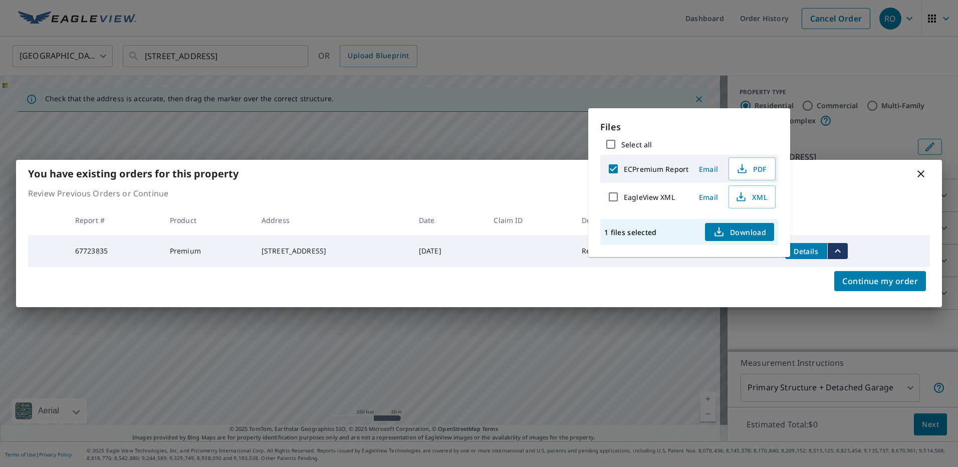
click at [697, 168] on span "Email" at bounding box center [709, 169] width 24 height 10
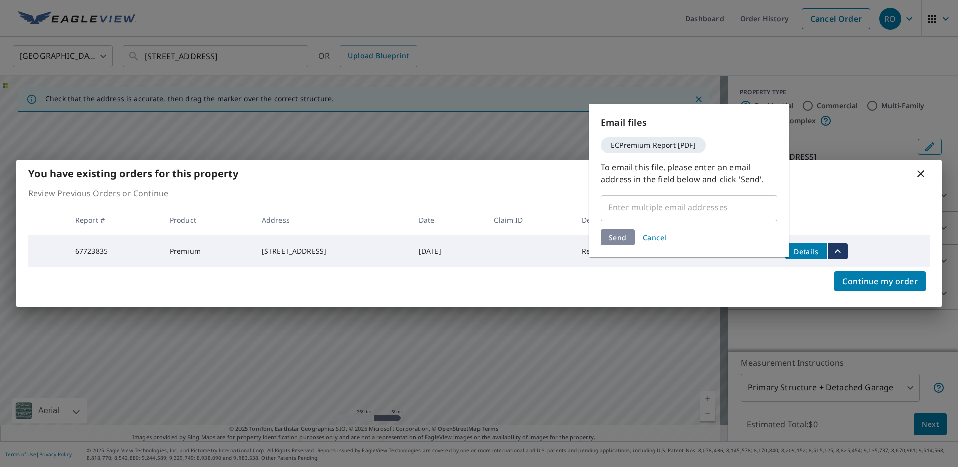
click at [665, 211] on input "text" at bounding box center [681, 207] width 152 height 19
click at [664, 210] on input "text" at bounding box center [681, 207] width 152 height 19
click at [653, 237] on span "Cancel" at bounding box center [655, 238] width 24 height 10
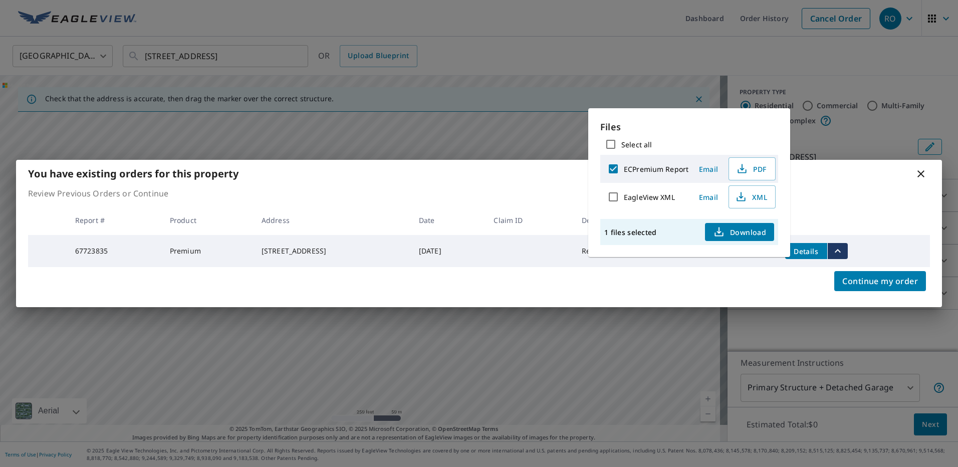
click at [741, 233] on span "Download" at bounding box center [739, 232] width 53 height 12
click at [921, 175] on icon at bounding box center [921, 174] width 12 height 12
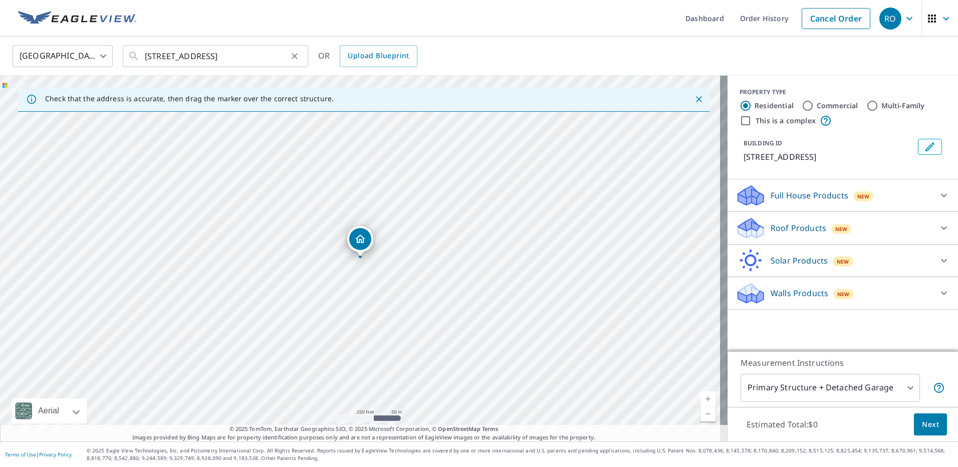
click at [296, 56] on icon "Clear" at bounding box center [295, 56] width 10 height 10
click at [281, 56] on input "text" at bounding box center [216, 56] width 143 height 28
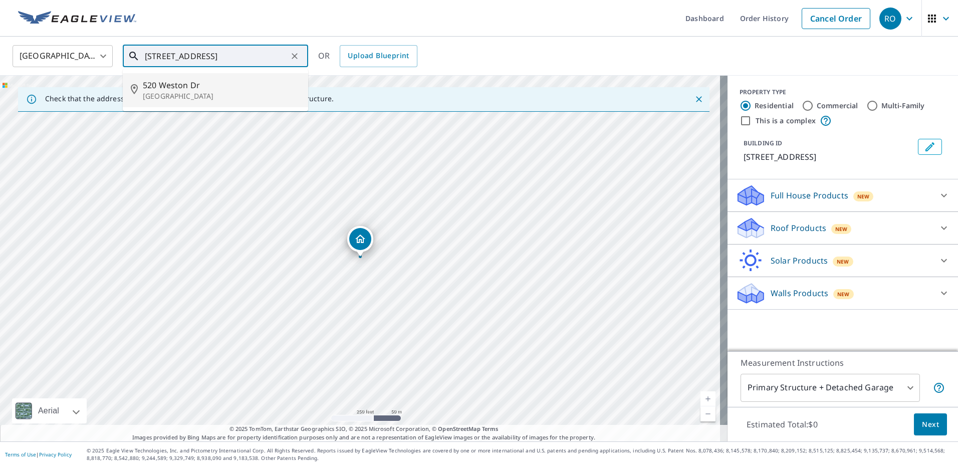
click at [211, 93] on p "[GEOGRAPHIC_DATA]" at bounding box center [221, 96] width 157 height 10
type input "[STREET_ADDRESS][PERSON_NAME]"
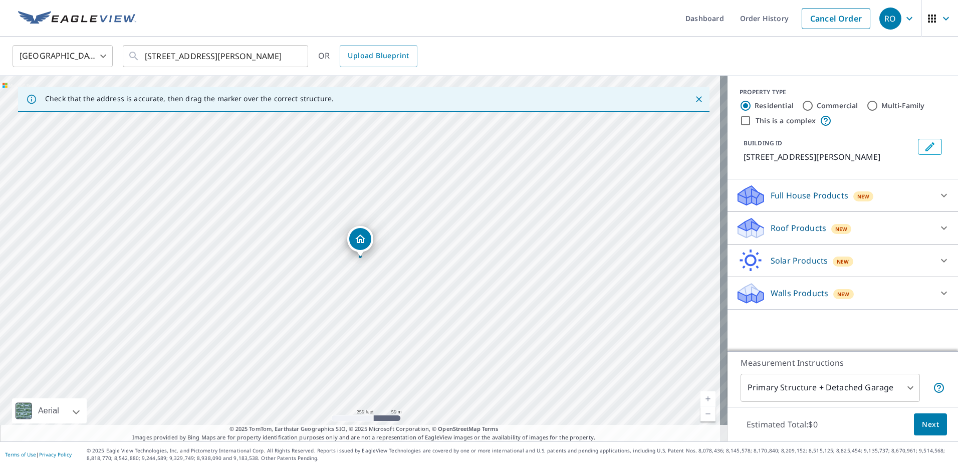
click at [942, 231] on icon at bounding box center [944, 228] width 12 height 12
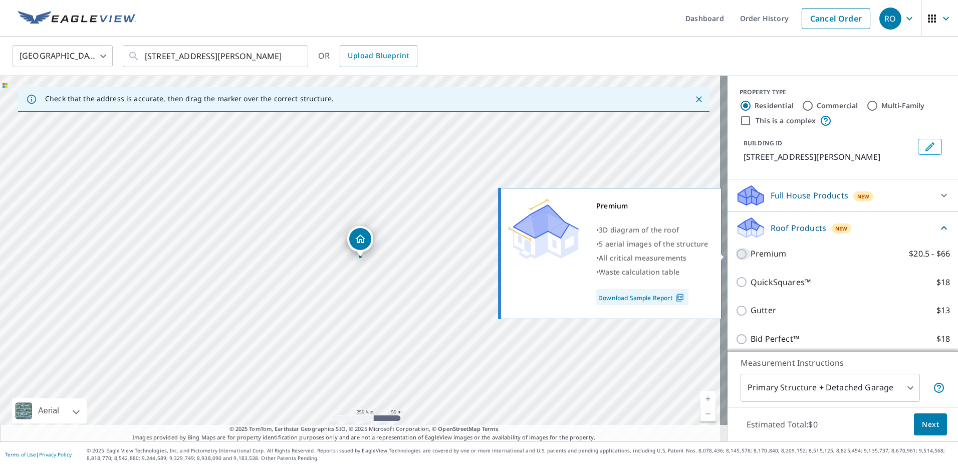
click at [736, 256] on input "Premium $20.5 - $66" at bounding box center [743, 254] width 15 height 12
checkbox input "true"
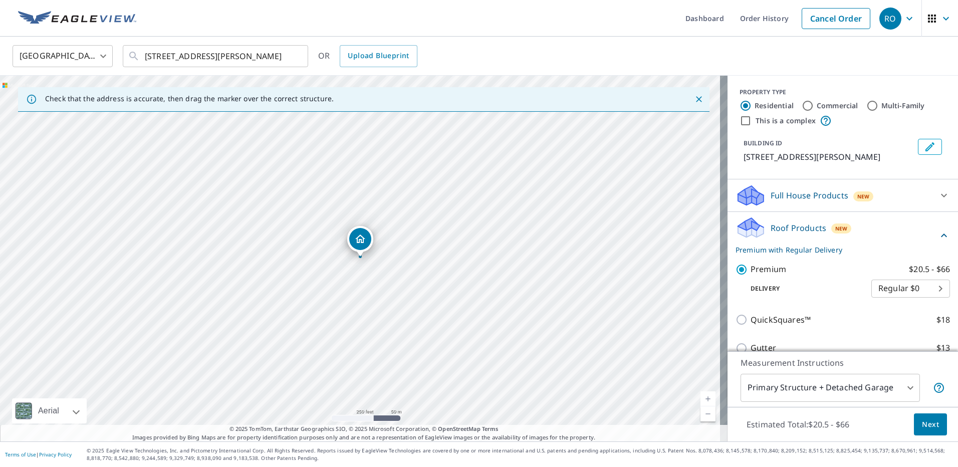
click at [928, 424] on span "Next" at bounding box center [930, 425] width 17 height 13
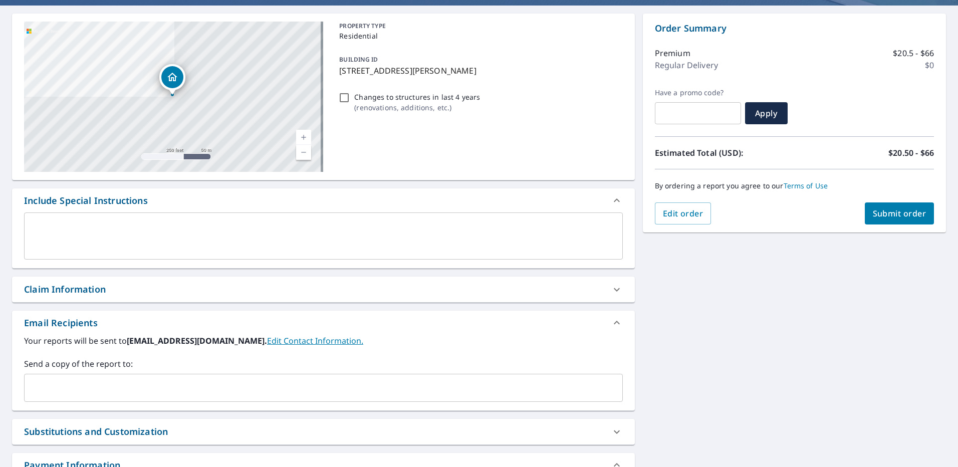
scroll to position [100, 0]
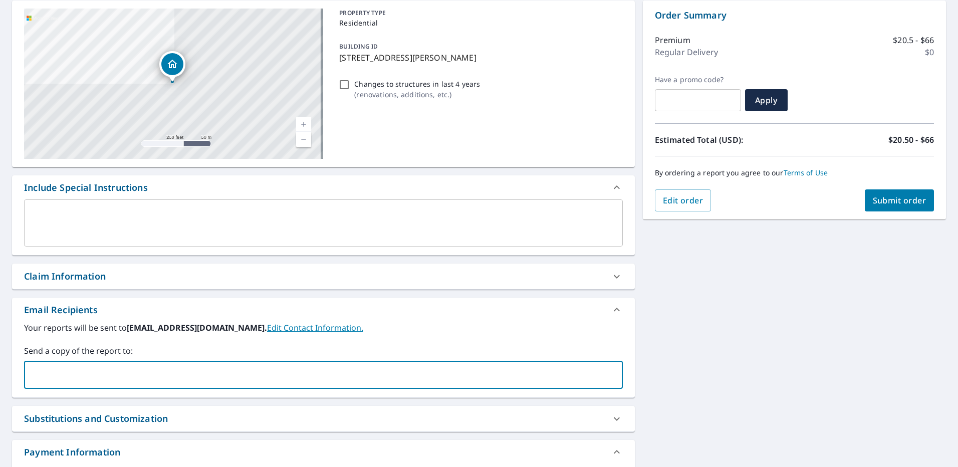
click at [102, 384] on input "text" at bounding box center [316, 374] width 575 height 19
type input "[PERSON_NAME][EMAIL_ADDRESS][PERSON_NAME][DOMAIN_NAME]"
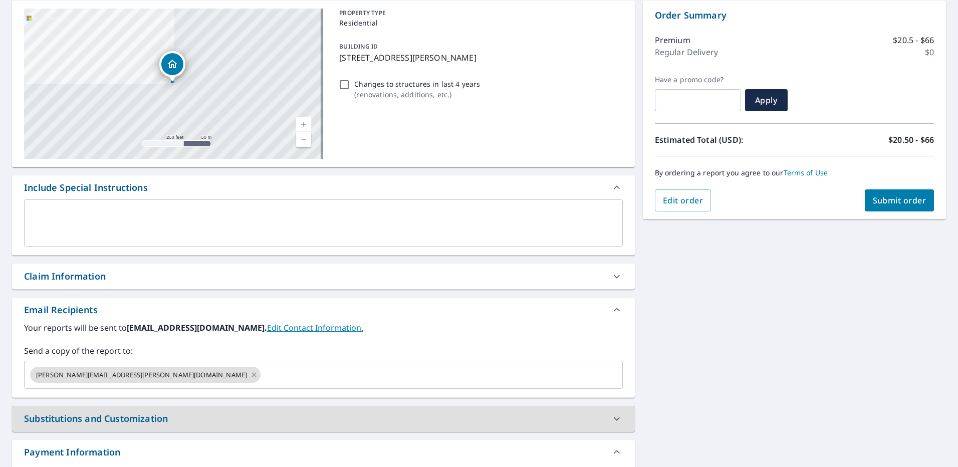
click at [900, 202] on span "Submit order" at bounding box center [900, 200] width 54 height 11
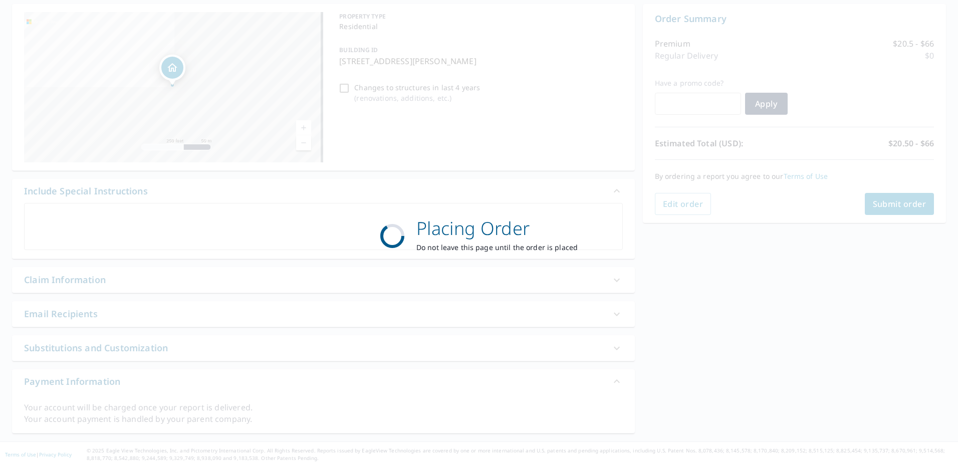
scroll to position [97, 0]
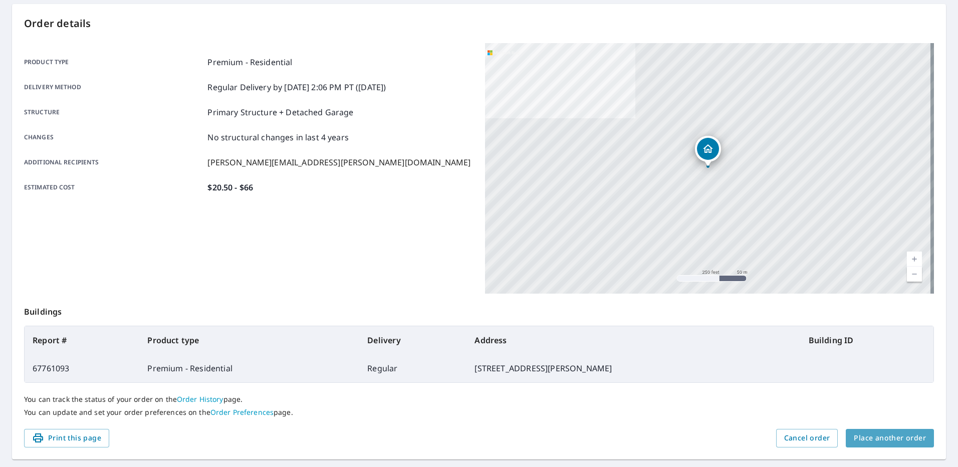
click at [889, 438] on span "Place another order" at bounding box center [890, 438] width 72 height 13
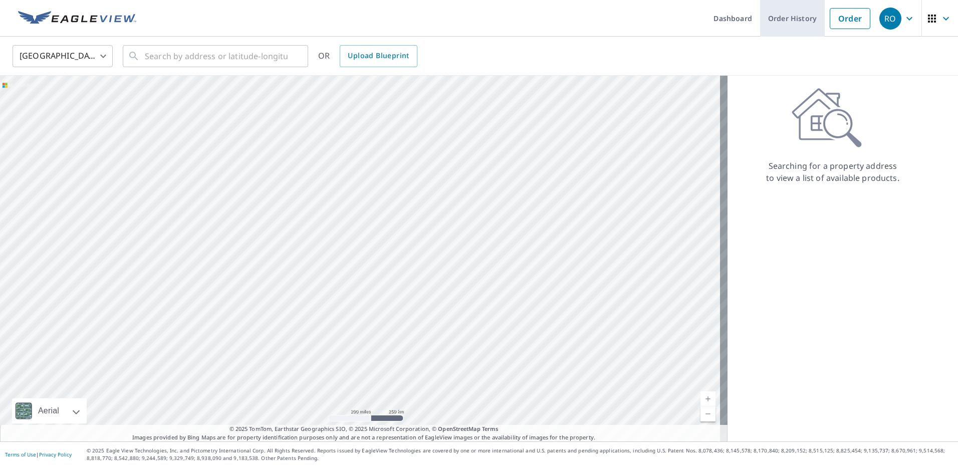
click at [796, 21] on link "Order History" at bounding box center [792, 18] width 65 height 37
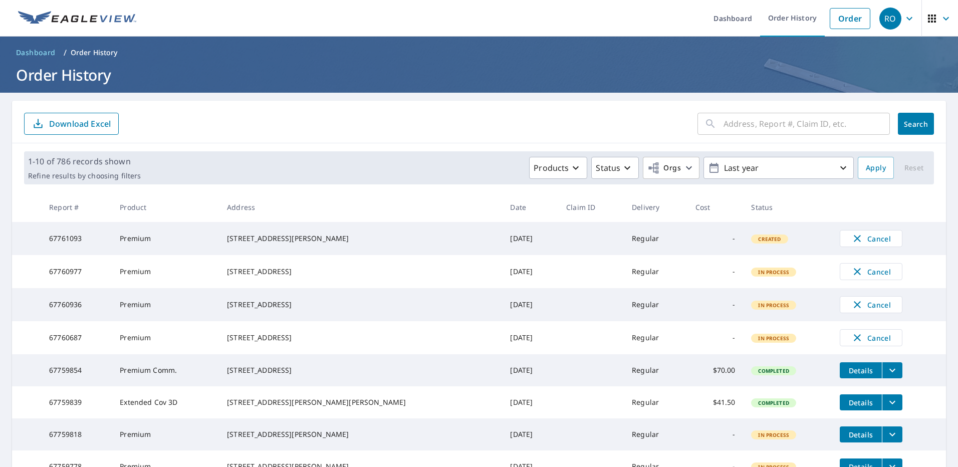
click at [340, 244] on div "[STREET_ADDRESS][PERSON_NAME]" at bounding box center [360, 239] width 267 height 10
